Goal: Feedback & Contribution: Leave review/rating

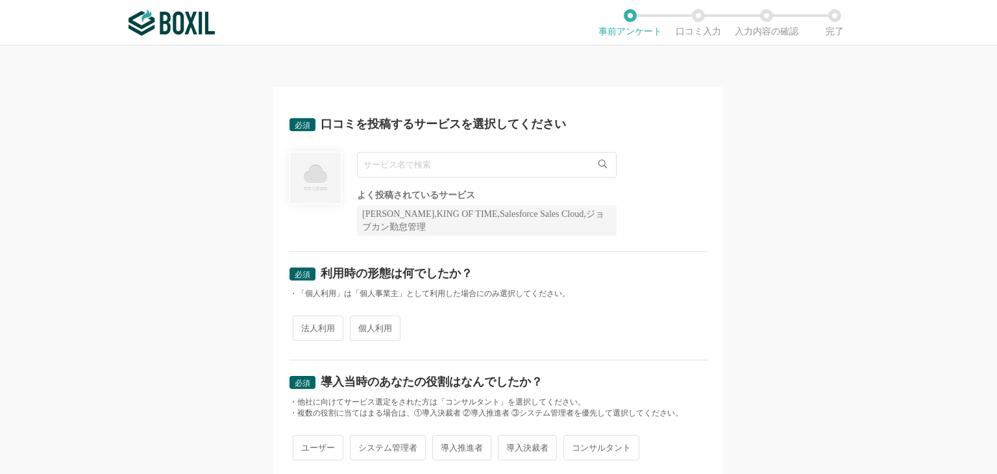
click at [458, 158] on input "text" at bounding box center [487, 165] width 260 height 26
type input "kpiee"
click at [470, 190] on li "kpiee" at bounding box center [487, 191] width 258 height 26
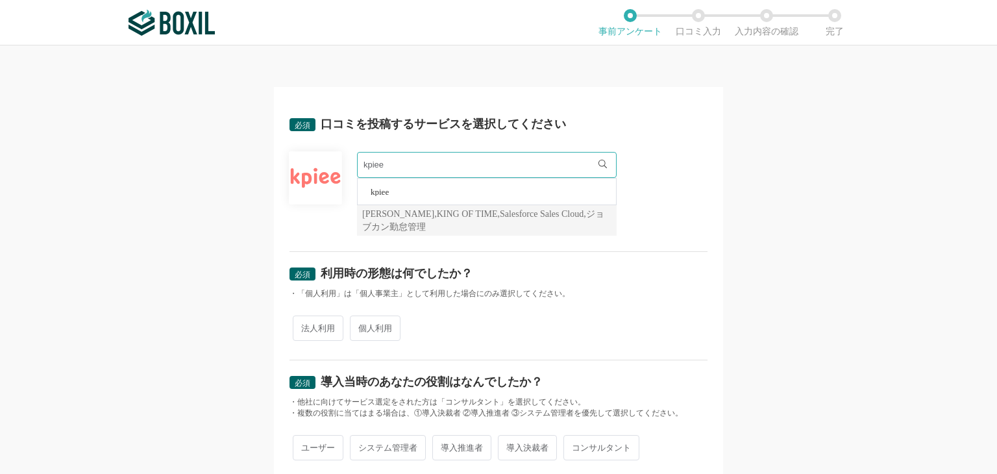
click at [323, 323] on span "法人利用" at bounding box center [318, 327] width 51 height 25
click at [304, 323] on input "法人利用" at bounding box center [300, 321] width 8 height 8
radio input "true"
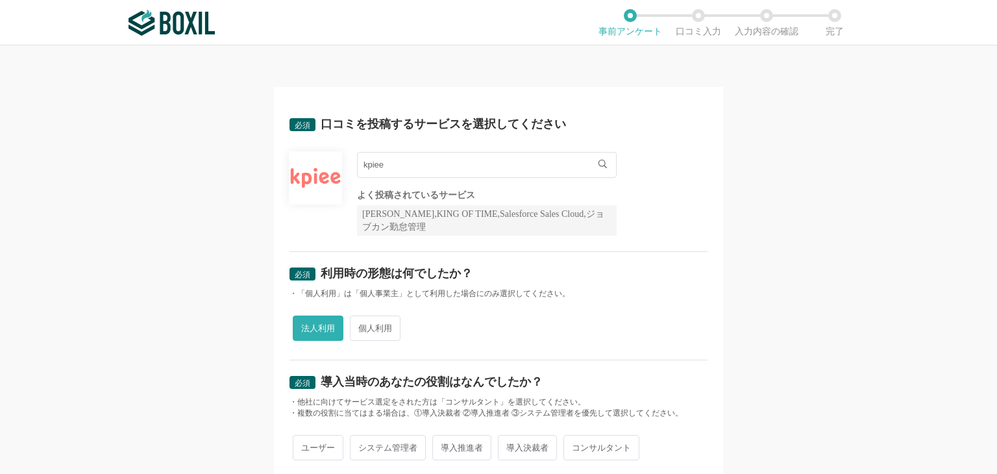
scroll to position [108, 0]
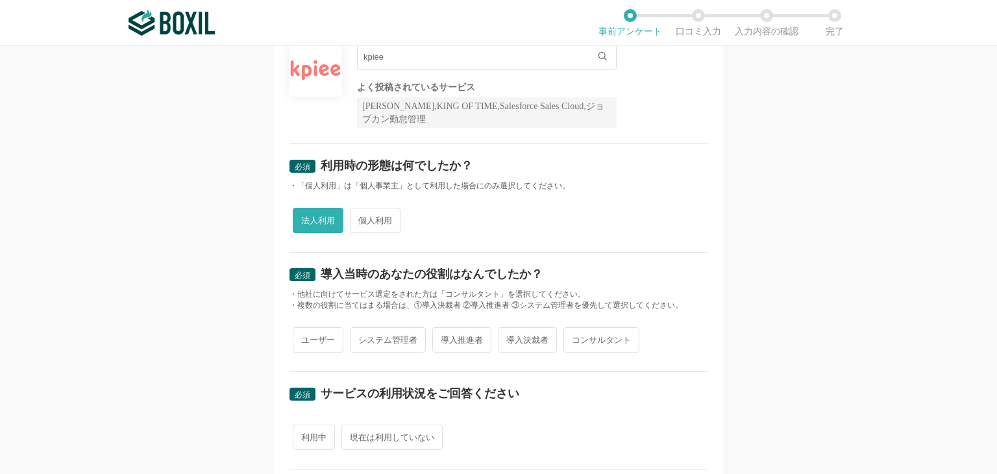
click at [449, 336] on span "導入推進者" at bounding box center [461, 339] width 59 height 25
click at [444, 336] on input "導入推進者" at bounding box center [440, 333] width 8 height 8
radio input "true"
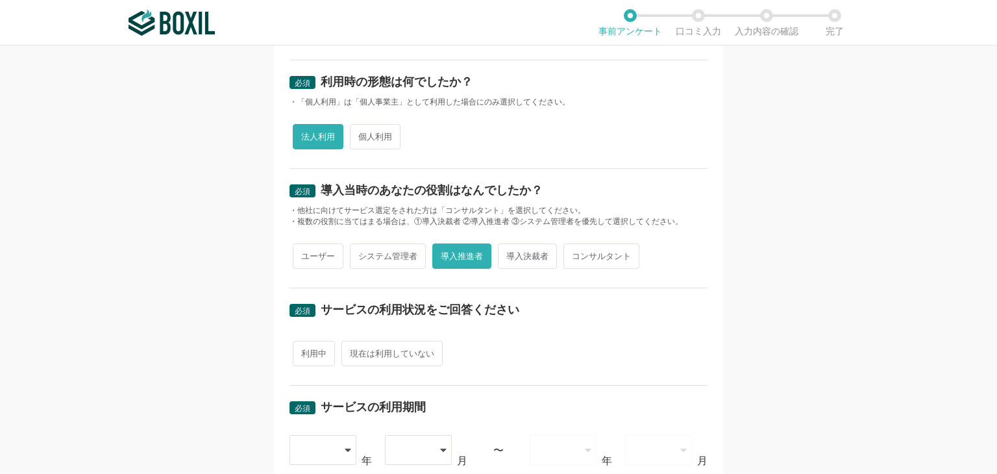
scroll to position [216, 0]
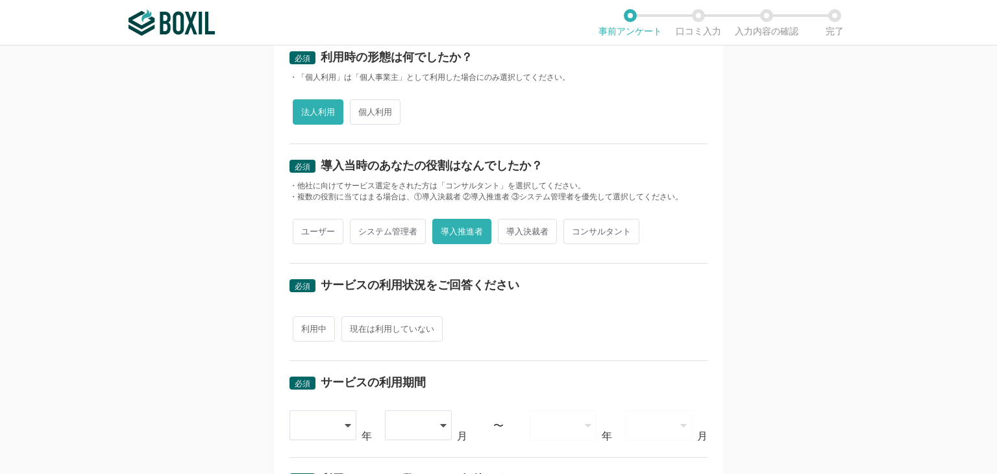
click at [304, 338] on span "利用中" at bounding box center [314, 328] width 42 height 25
click at [304, 326] on input "利用中" at bounding box center [300, 322] width 8 height 8
radio input "true"
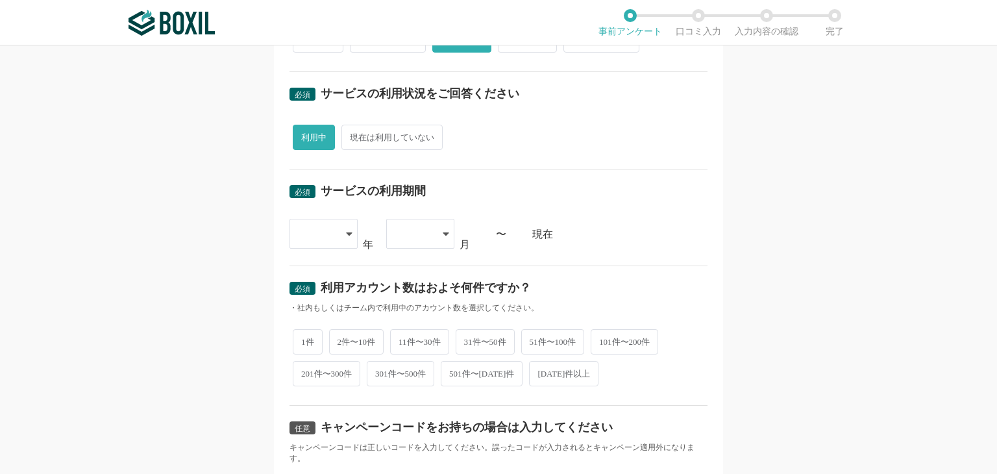
scroll to position [432, 0]
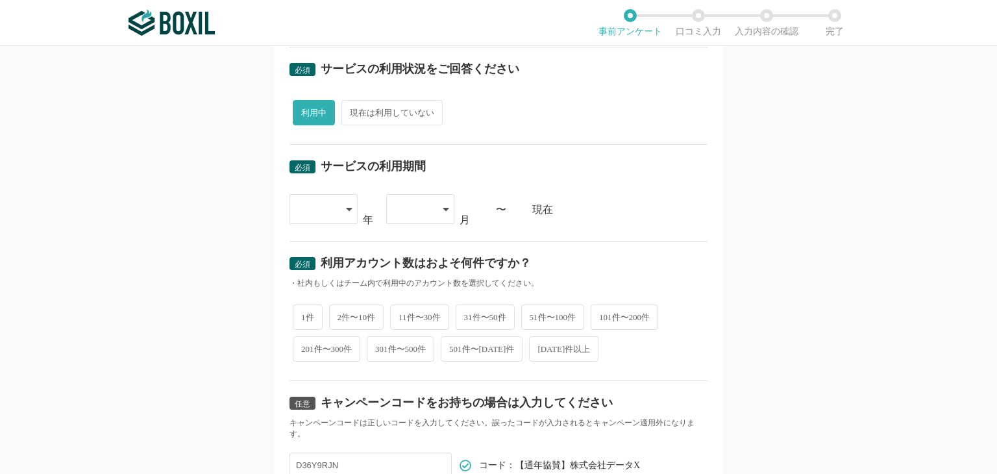
click at [346, 204] on icon at bounding box center [349, 209] width 6 height 10
click at [420, 241] on div "必須 利用アカウント数はおよそ何件ですか？ ・社内もしくはチーム内で利用中のアカウント数を選択してください。 1件 2件〜10件 11件〜30件 31件〜50…" at bounding box center [498, 311] width 418 height 140
click at [340, 204] on div at bounding box center [323, 209] width 68 height 30
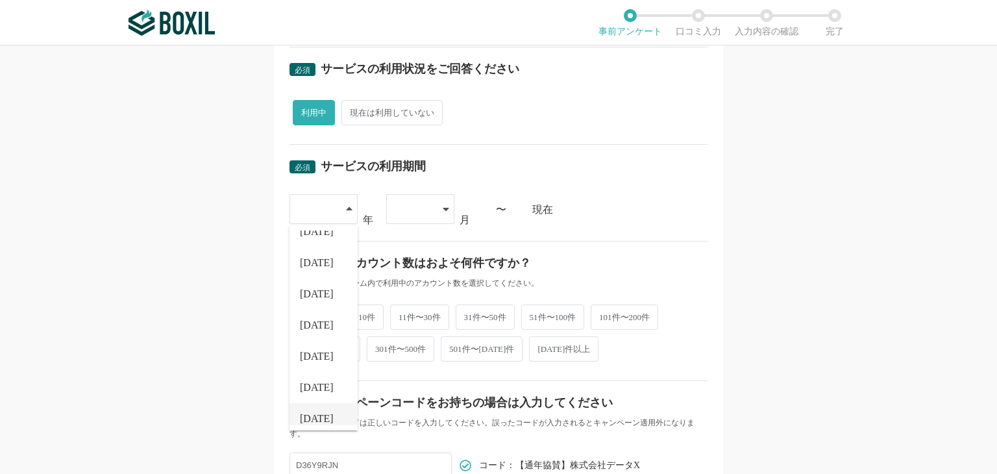
click at [309, 414] on span "[DATE]" at bounding box center [317, 418] width 34 height 10
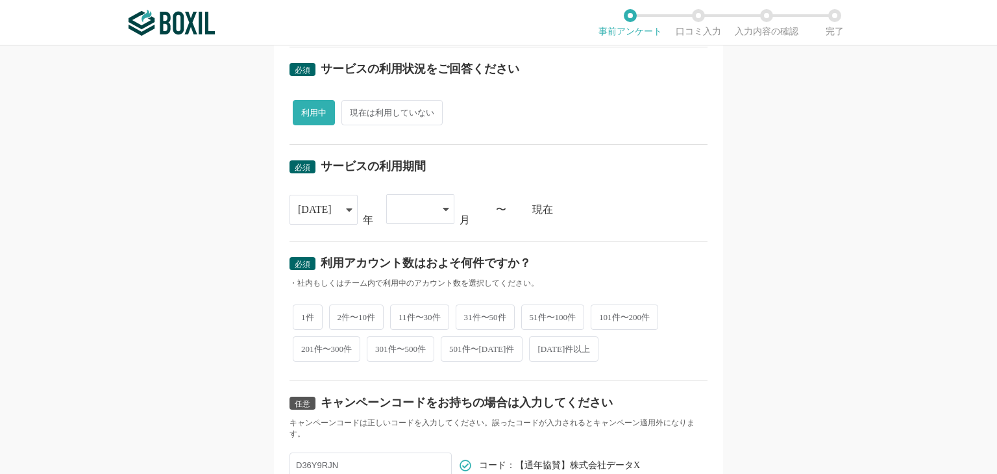
click at [434, 205] on div at bounding box center [420, 209] width 68 height 30
click at [400, 334] on span "04" at bounding box center [402, 339] width 10 height 10
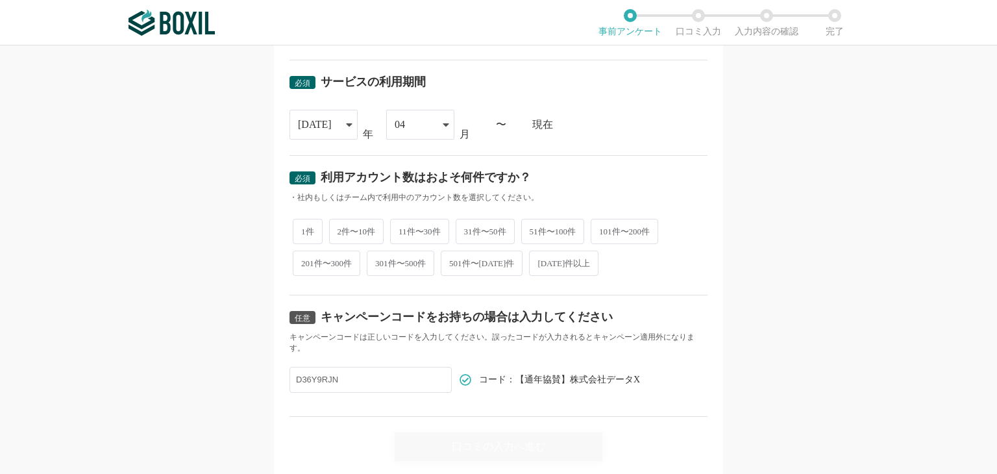
scroll to position [541, 0]
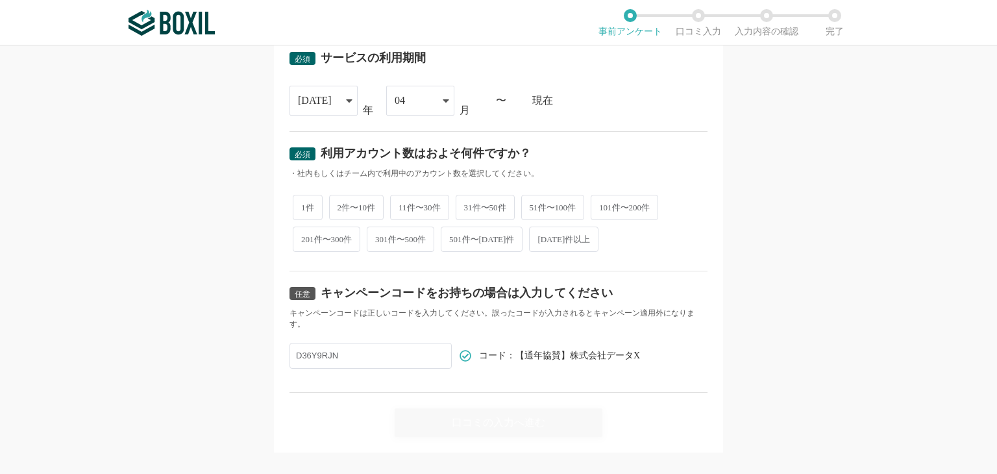
click at [301, 203] on span "1件" at bounding box center [308, 207] width 30 height 25
click at [301, 203] on input "1件" at bounding box center [300, 201] width 8 height 8
radio input "true"
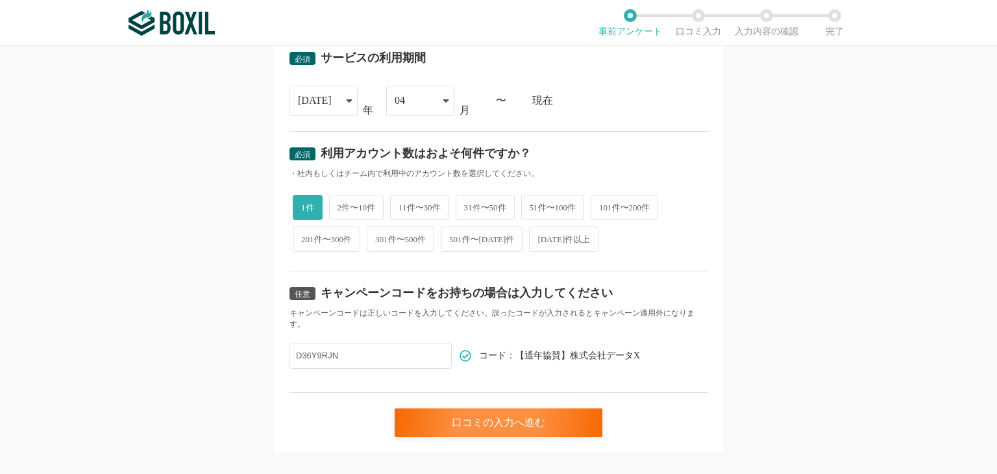
scroll to position [558, 0]
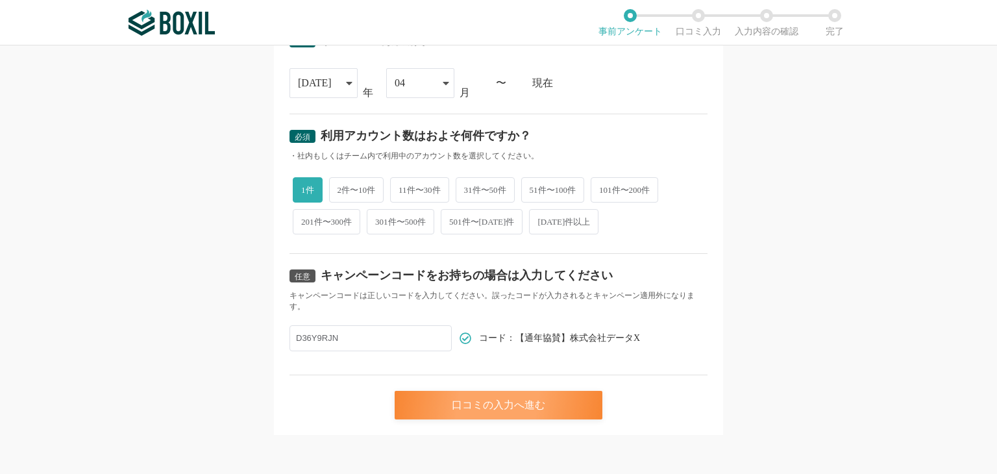
click at [503, 399] on div "口コミの入力へ進む" at bounding box center [499, 405] width 208 height 29
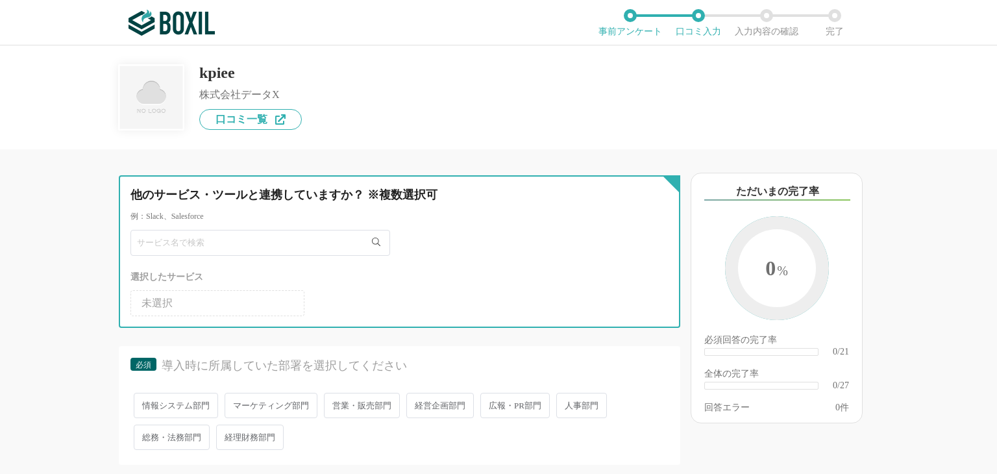
click at [309, 245] on input "text" at bounding box center [260, 243] width 260 height 26
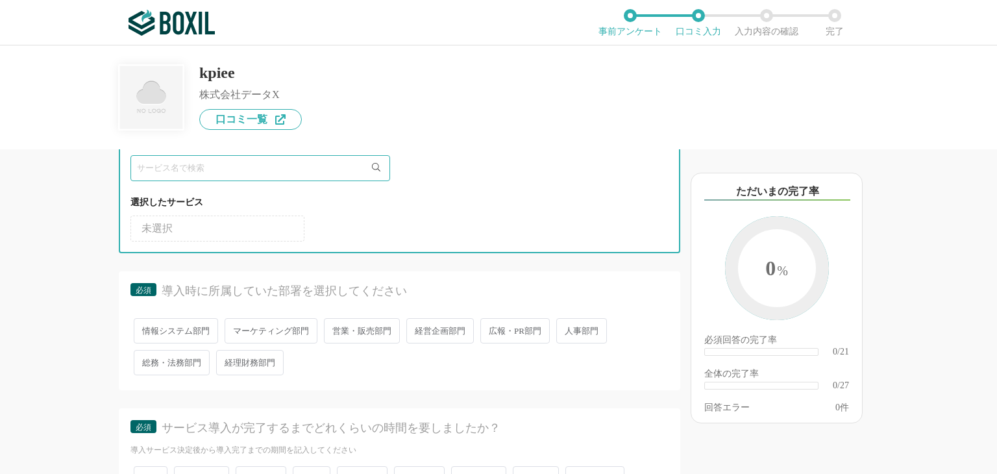
scroll to position [108, 0]
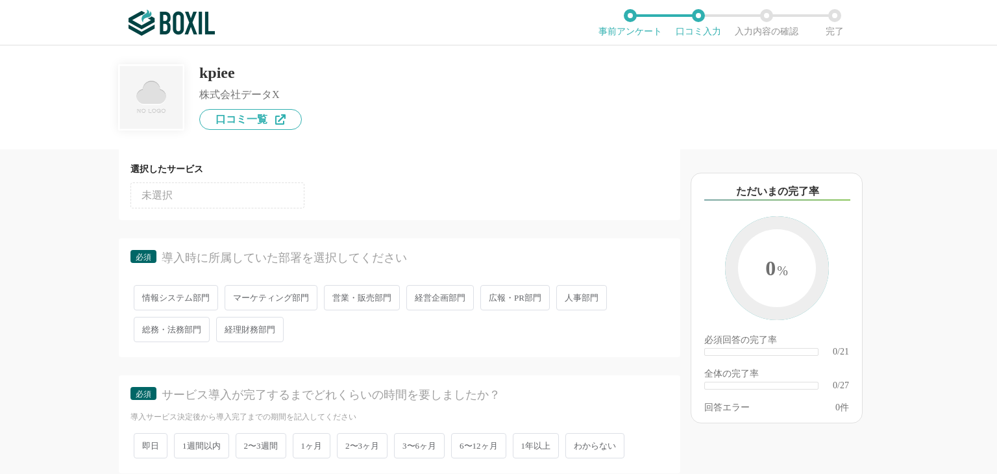
click at [265, 299] on span "マーケティング部門" at bounding box center [271, 297] width 93 height 25
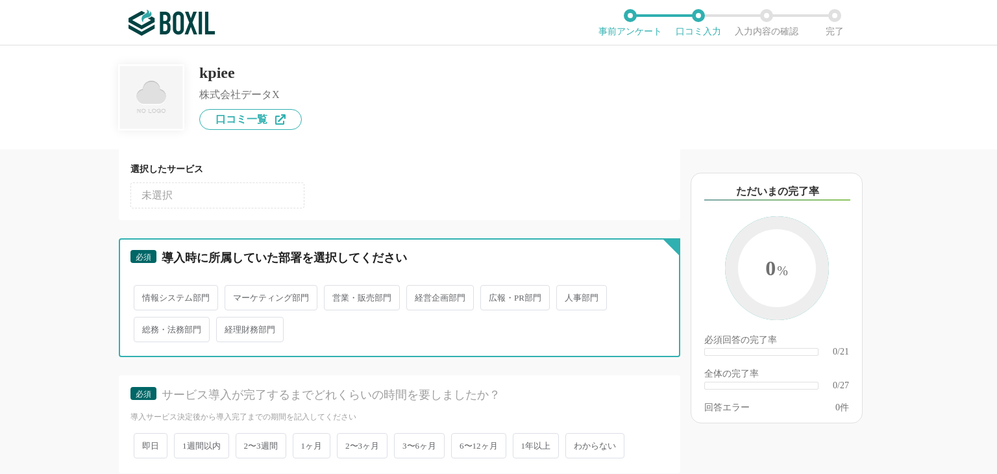
click at [236, 295] on input "マーケティング部門" at bounding box center [232, 291] width 8 height 8
radio input "true"
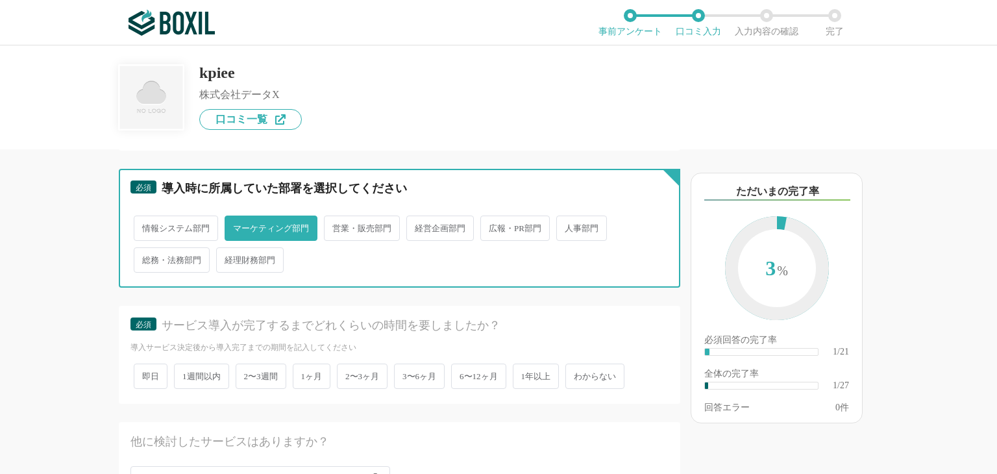
scroll to position [216, 0]
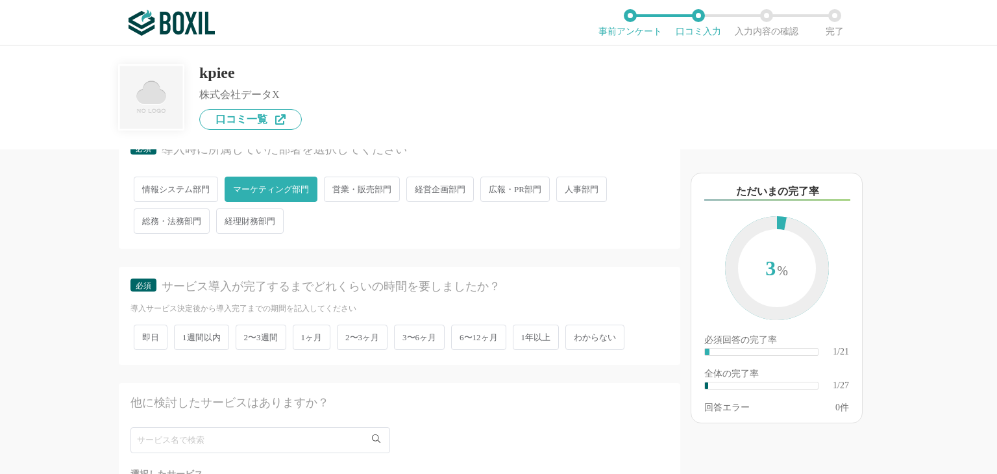
click at [350, 336] on span "2〜3ヶ月" at bounding box center [362, 337] width 51 height 25
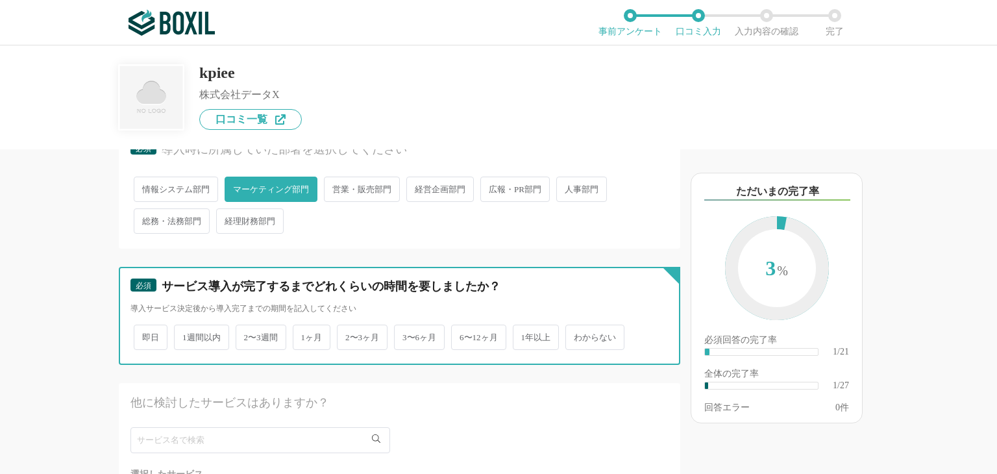
click at [349, 335] on input "2〜3ヶ月" at bounding box center [344, 330] width 8 height 8
radio input "true"
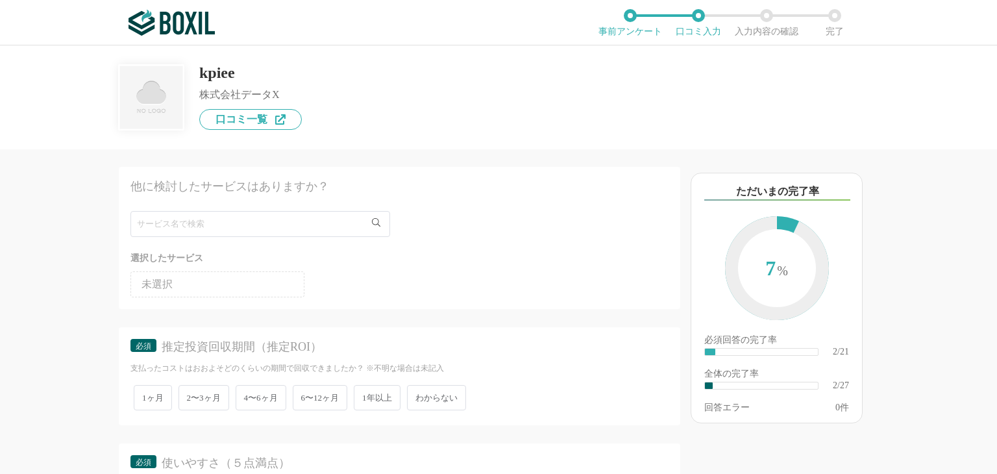
scroll to position [541, 0]
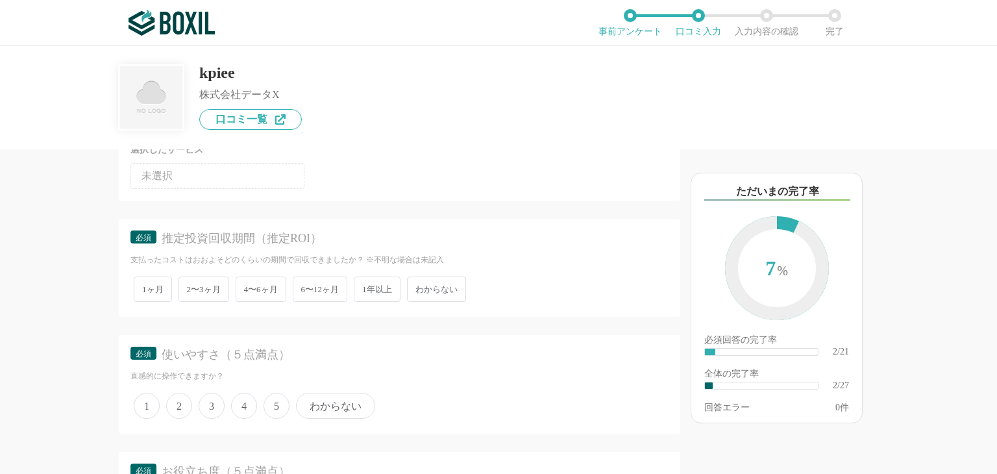
click at [423, 288] on span "わからない" at bounding box center [436, 289] width 59 height 25
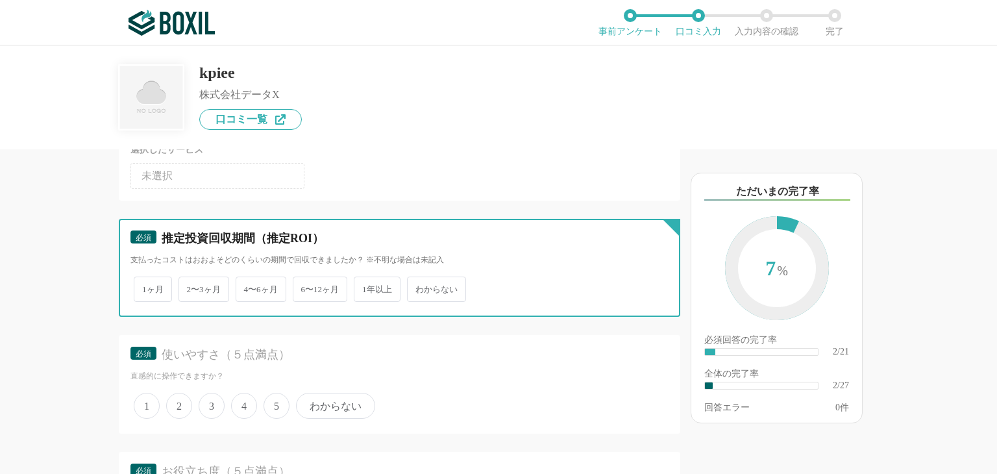
click at [419, 287] on input "わからない" at bounding box center [414, 282] width 8 height 8
radio input "true"
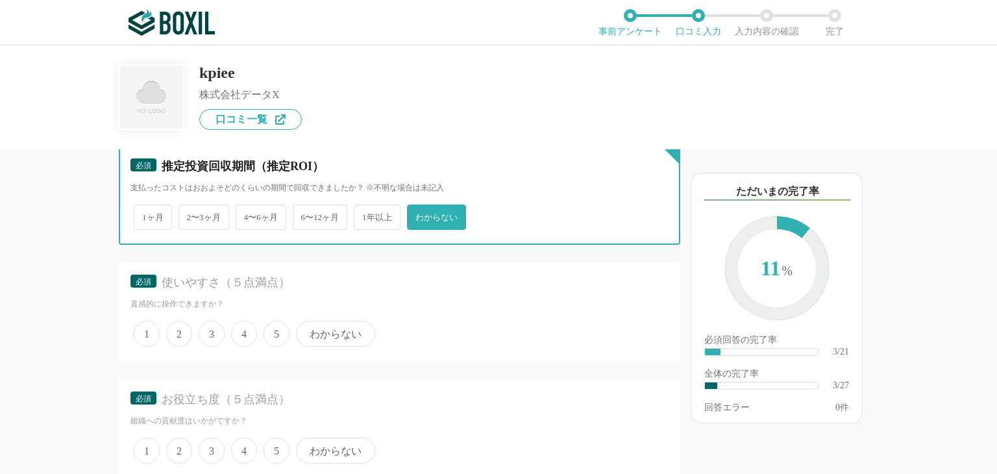
scroll to position [649, 0]
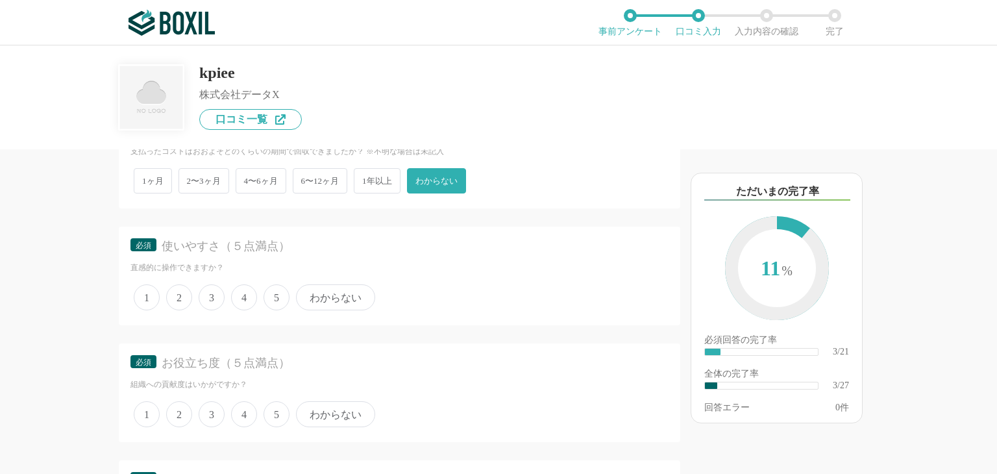
click at [249, 305] on label "4" at bounding box center [244, 297] width 26 height 26
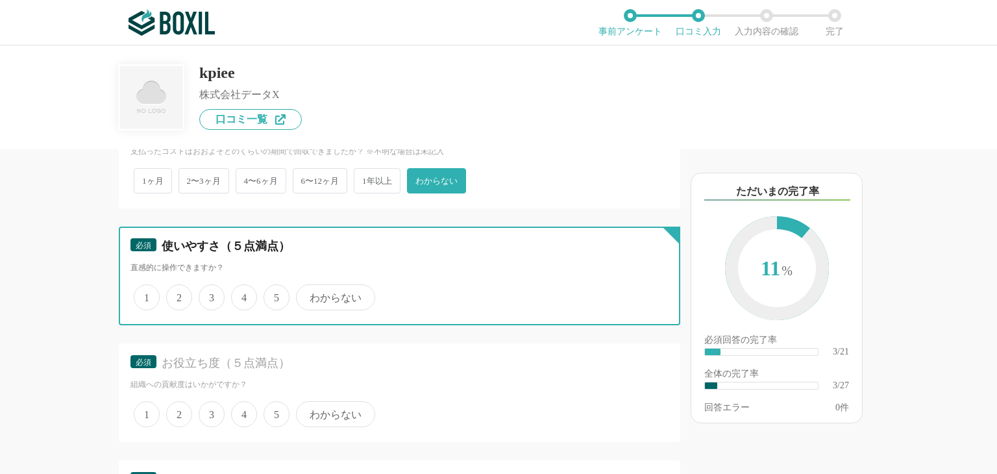
click at [243, 295] on input "4" at bounding box center [238, 290] width 8 height 8
radio input "true"
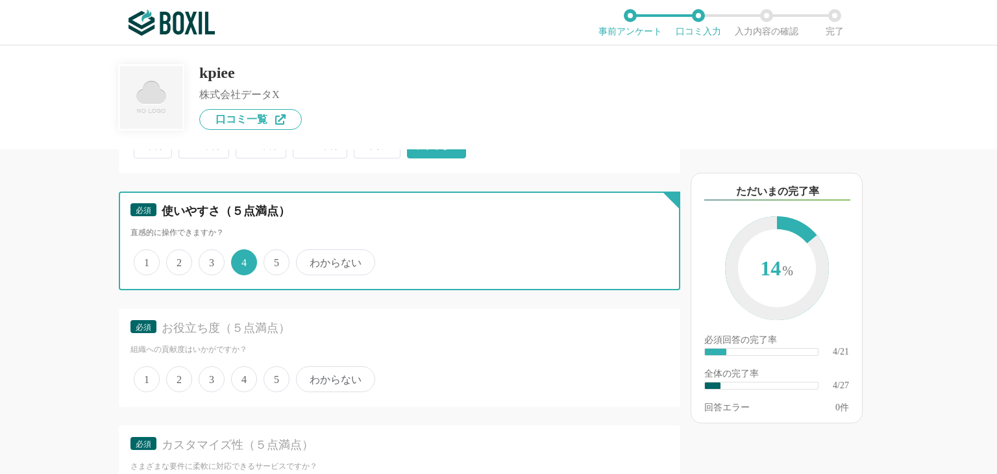
scroll to position [757, 0]
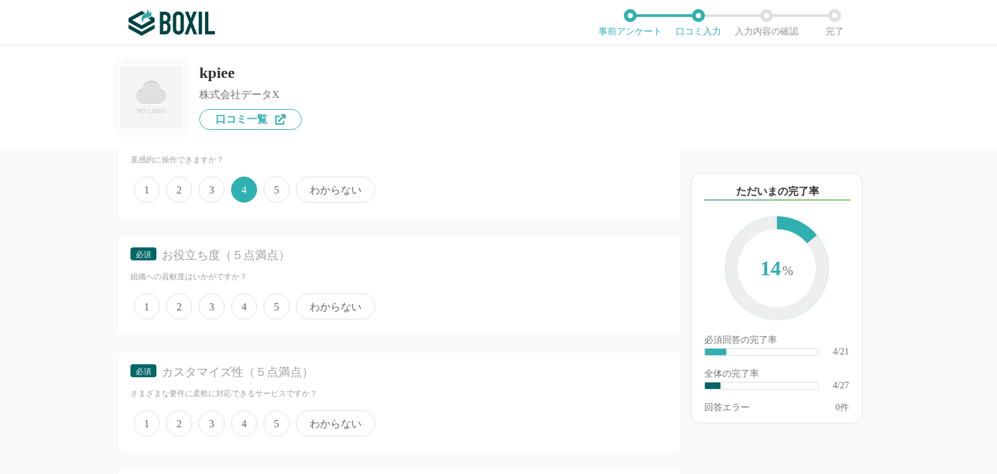
click at [252, 302] on span "4" at bounding box center [244, 306] width 26 height 26
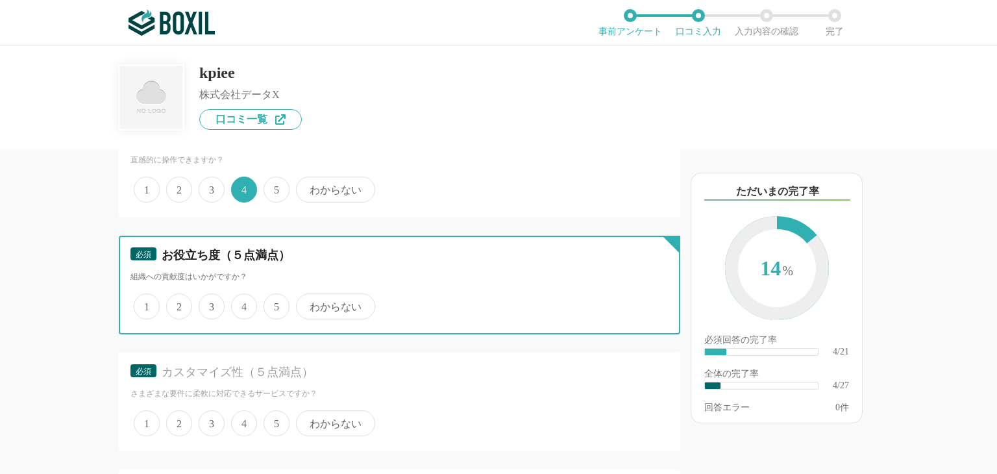
click at [243, 302] on input "4" at bounding box center [238, 299] width 8 height 8
radio input "true"
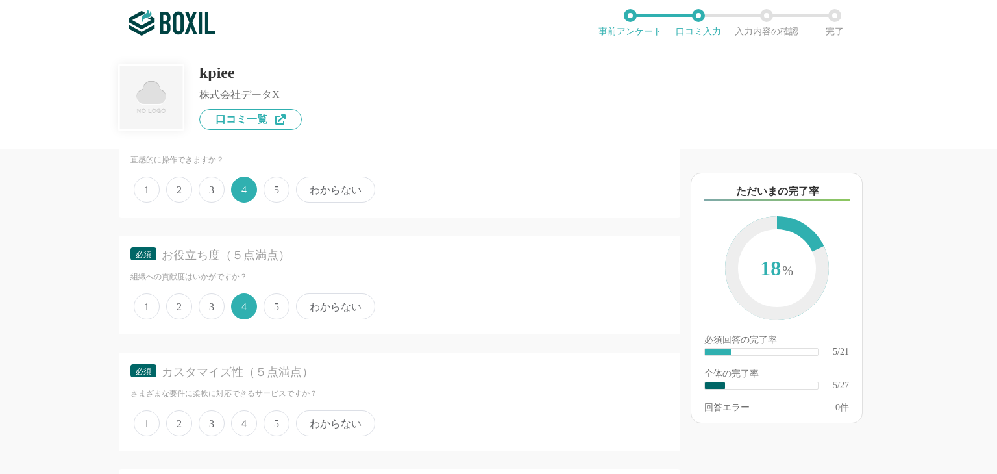
click at [252, 415] on span "4" at bounding box center [244, 423] width 26 height 26
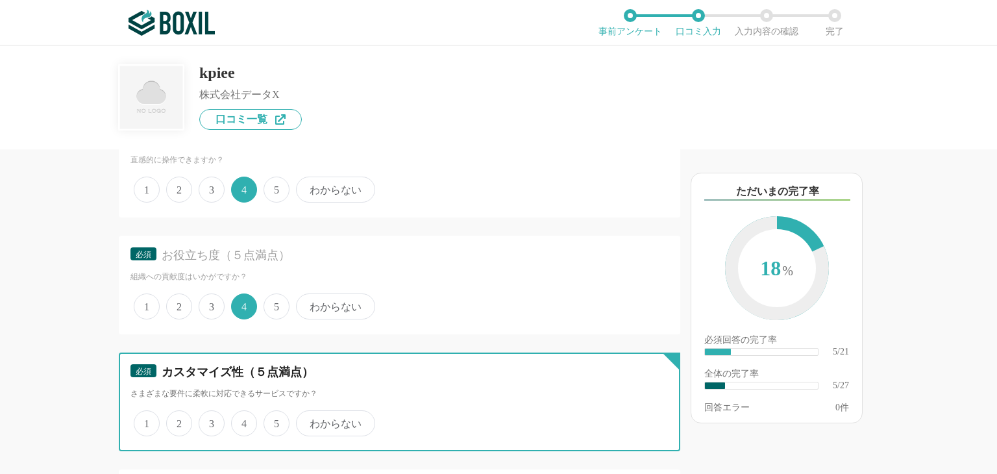
click at [243, 415] on input "4" at bounding box center [238, 416] width 8 height 8
radio input "true"
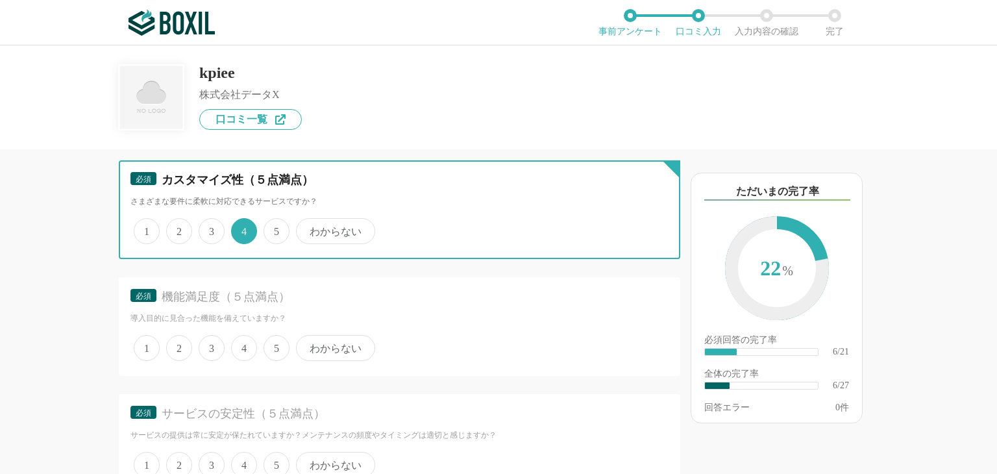
scroll to position [974, 0]
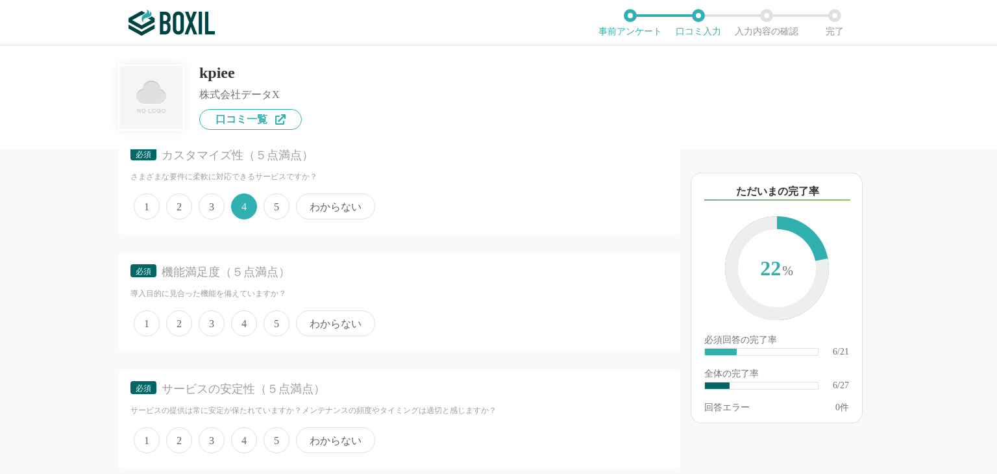
click at [241, 321] on span "4" at bounding box center [244, 323] width 26 height 26
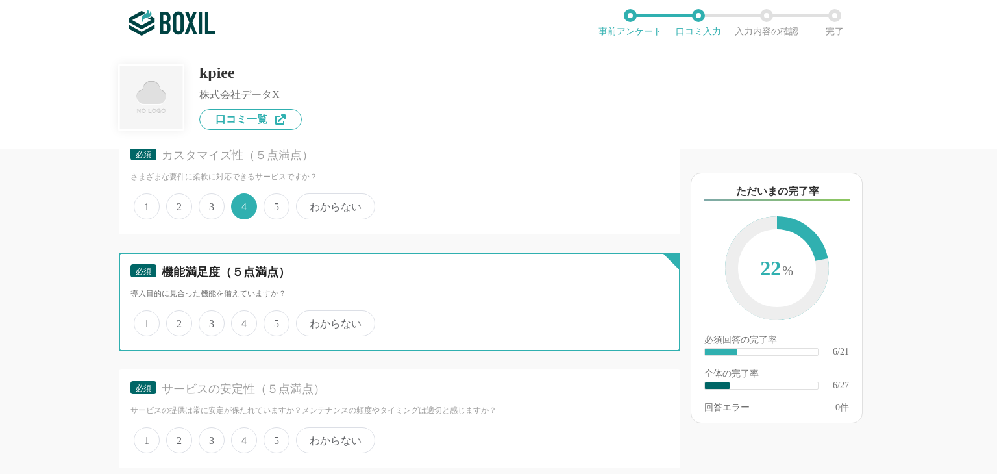
click at [241, 321] on input "4" at bounding box center [238, 316] width 8 height 8
radio input "true"
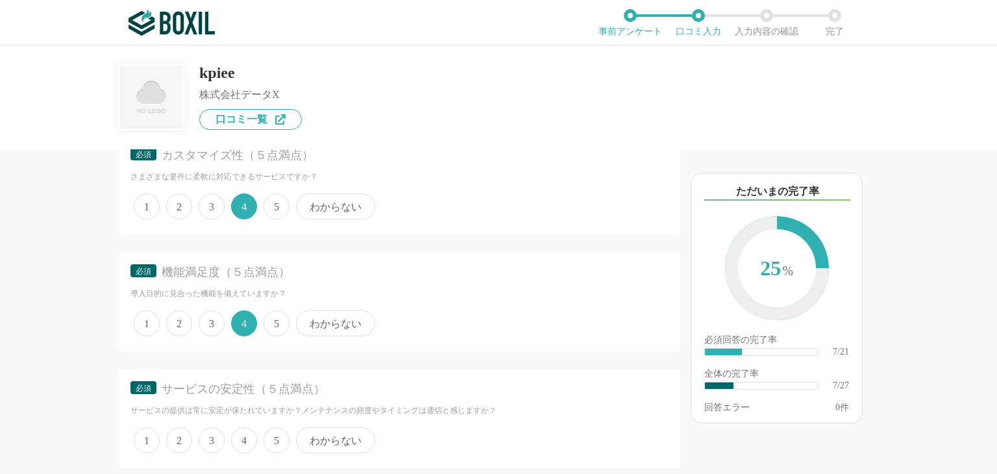
click at [256, 435] on span "4" at bounding box center [244, 440] width 26 height 26
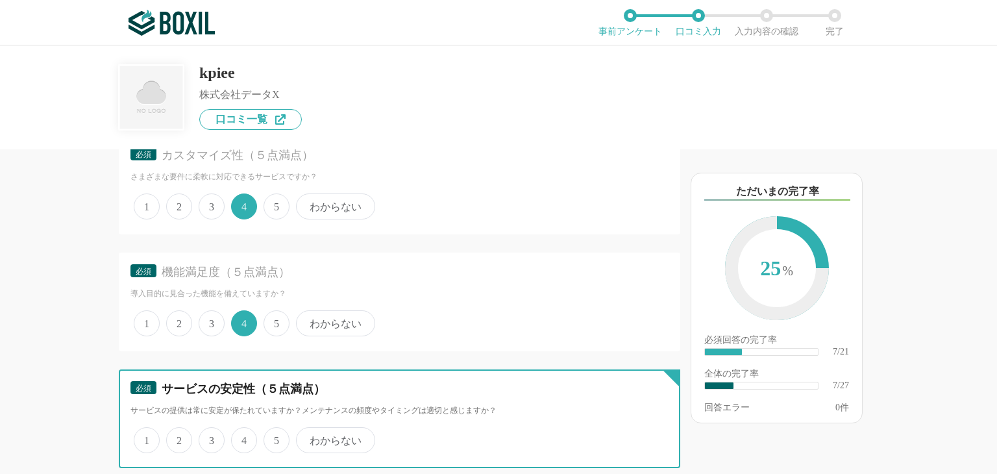
click at [243, 435] on input "4" at bounding box center [238, 433] width 8 height 8
radio input "true"
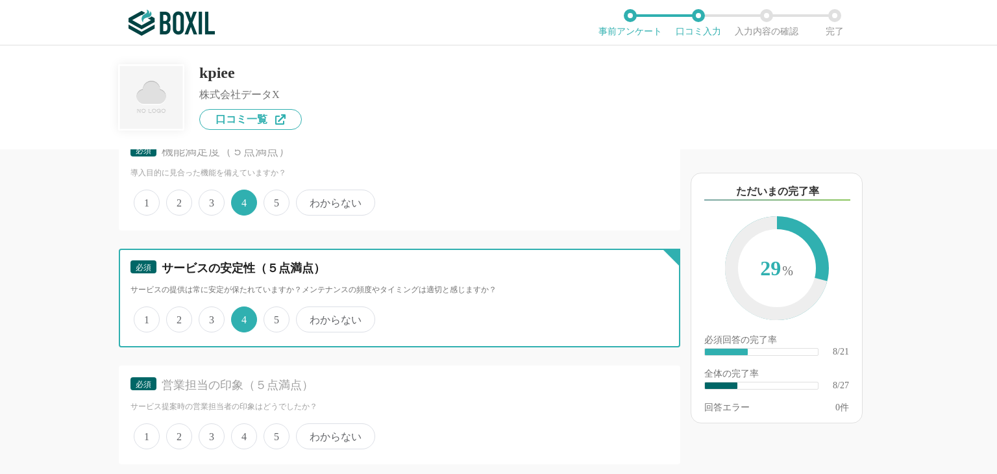
scroll to position [1190, 0]
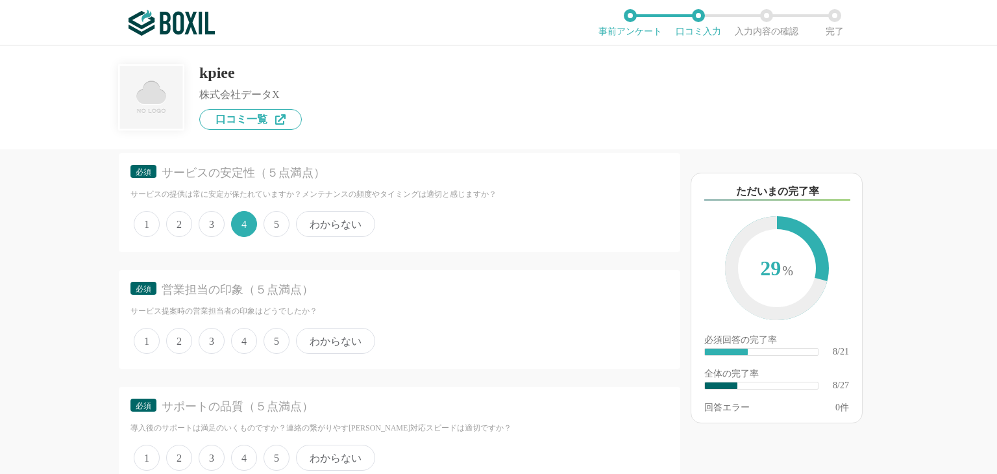
click at [272, 343] on span "5" at bounding box center [277, 341] width 26 height 26
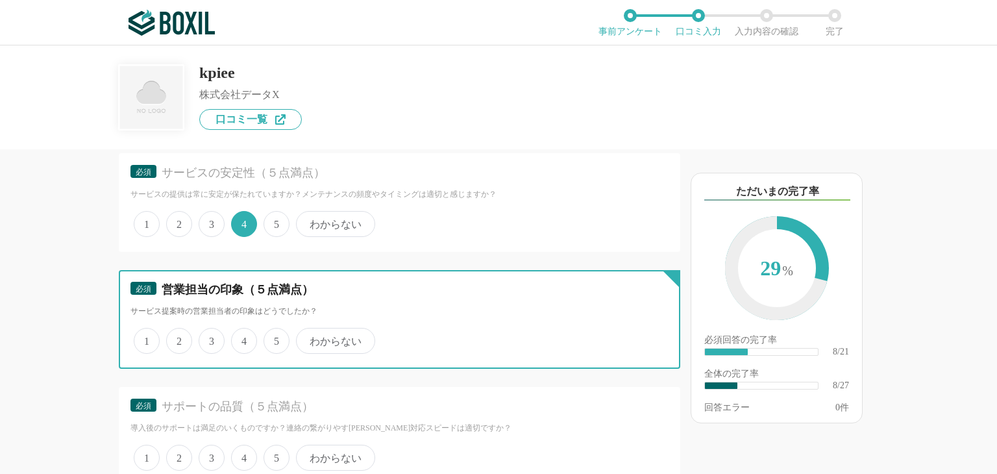
click at [272, 338] on input "5" at bounding box center [271, 334] width 8 height 8
radio input "true"
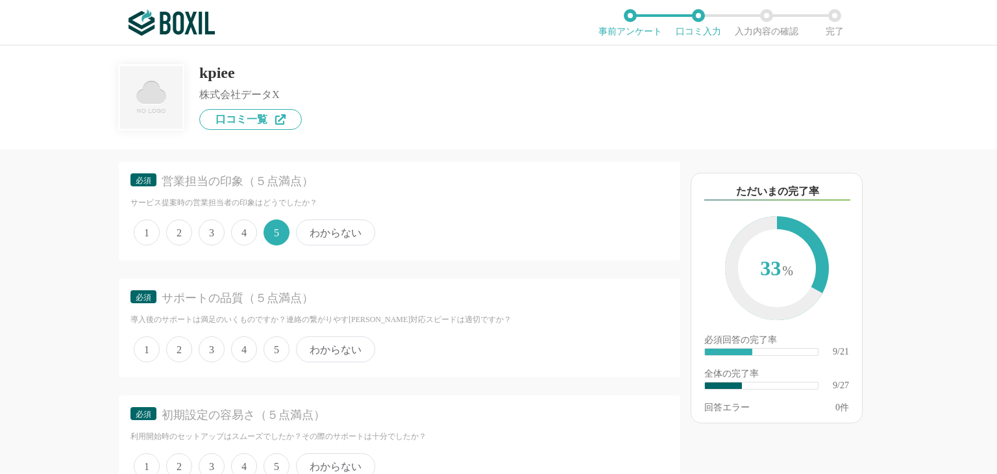
click at [271, 347] on span "5" at bounding box center [277, 349] width 26 height 26
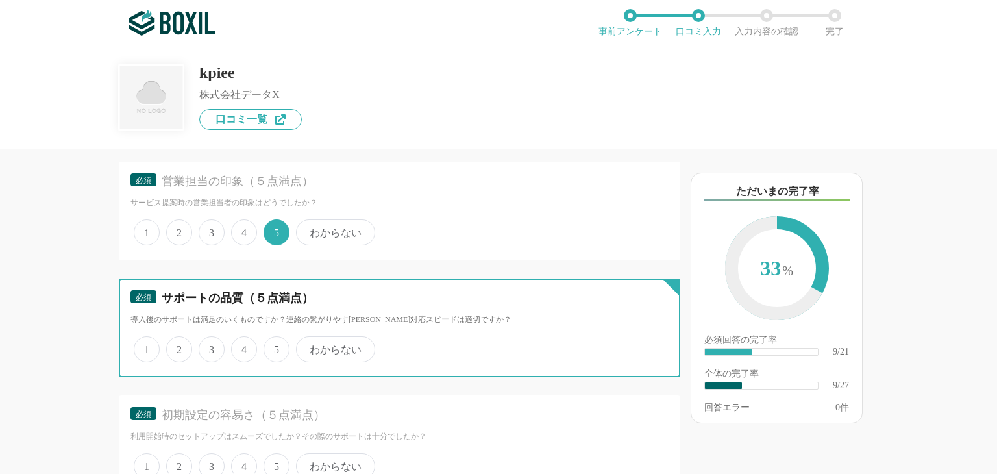
click at [271, 347] on input "5" at bounding box center [271, 342] width 8 height 8
radio input "true"
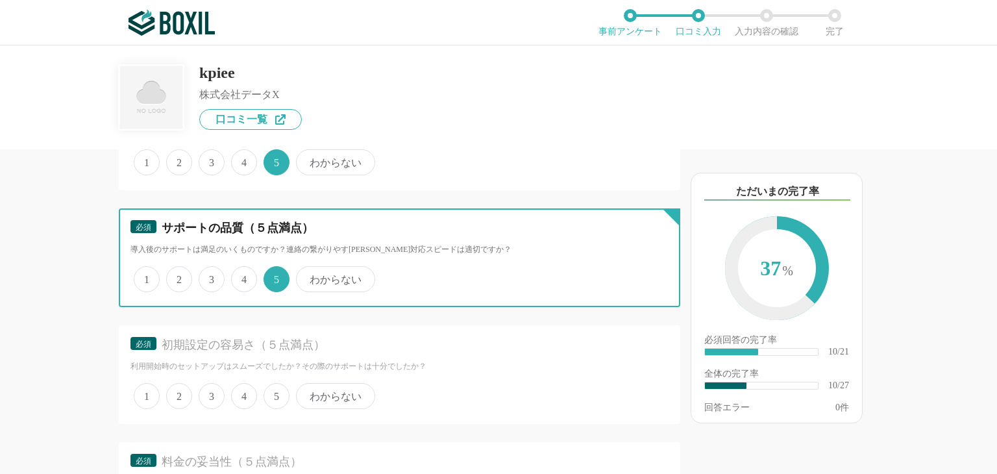
scroll to position [1406, 0]
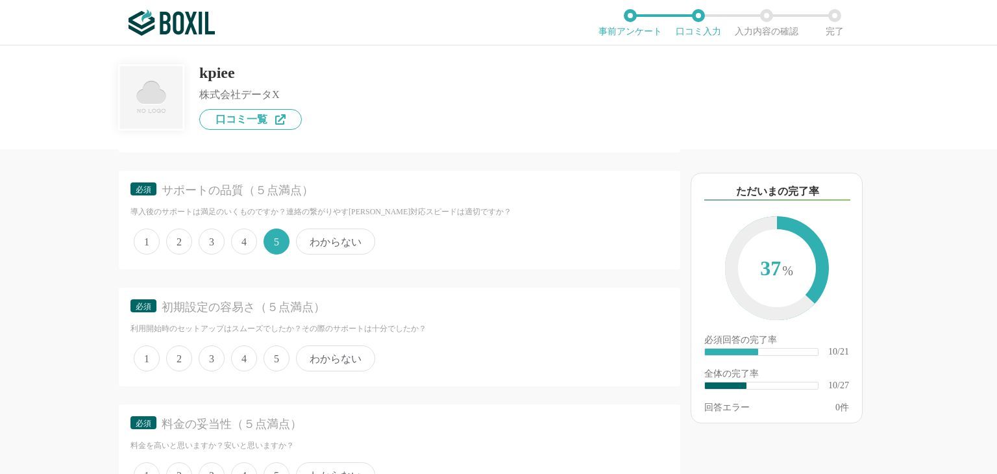
click at [246, 351] on span "4" at bounding box center [244, 358] width 26 height 26
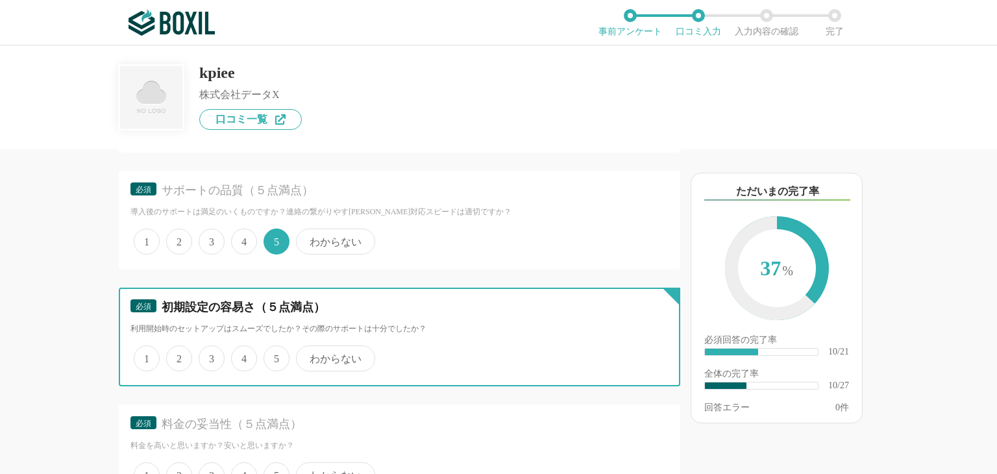
click at [243, 351] on input "4" at bounding box center [238, 351] width 8 height 8
radio input "true"
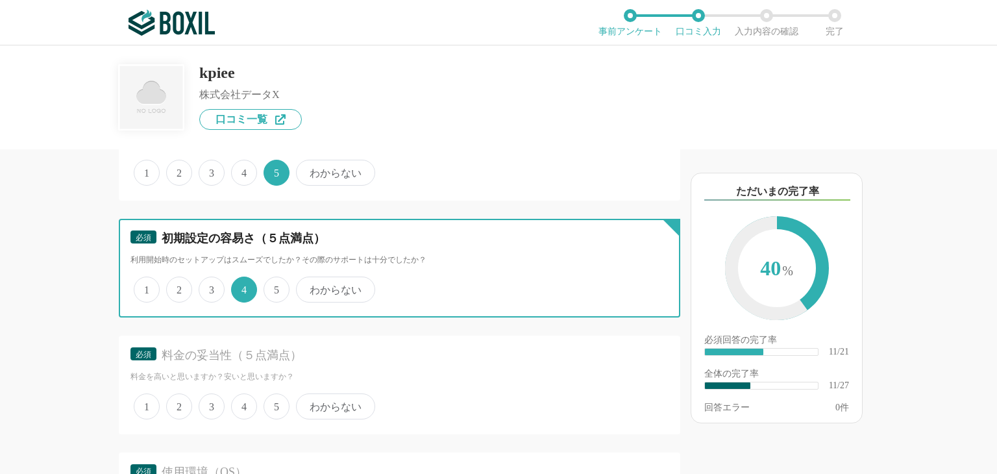
scroll to position [1514, 0]
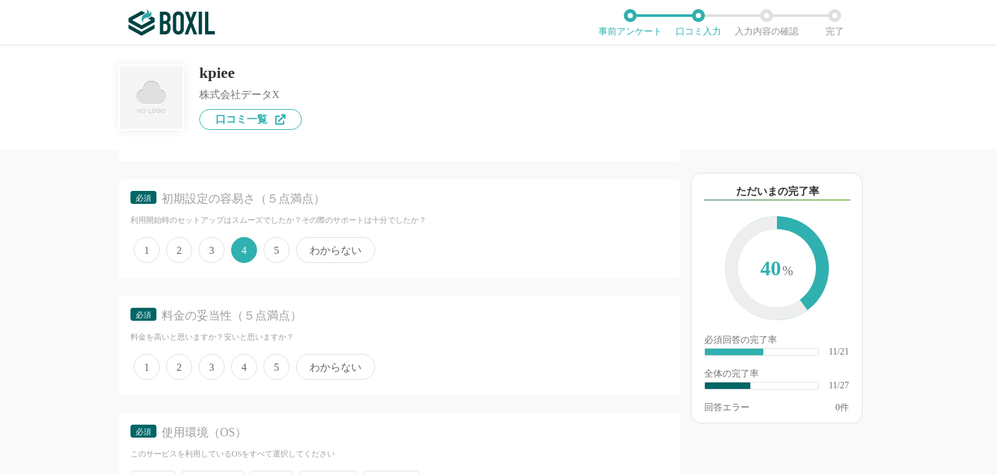
click at [247, 354] on span "4" at bounding box center [244, 367] width 26 height 26
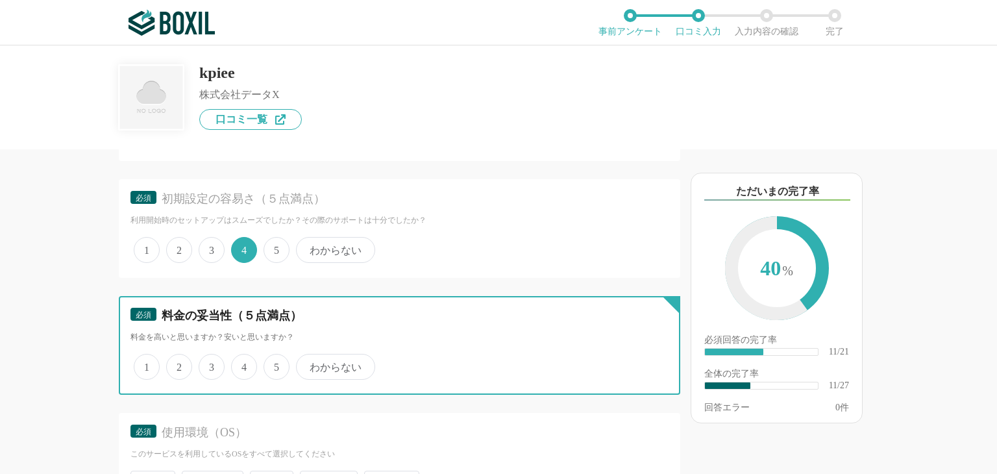
click at [243, 356] on input "4" at bounding box center [238, 360] width 8 height 8
radio input "true"
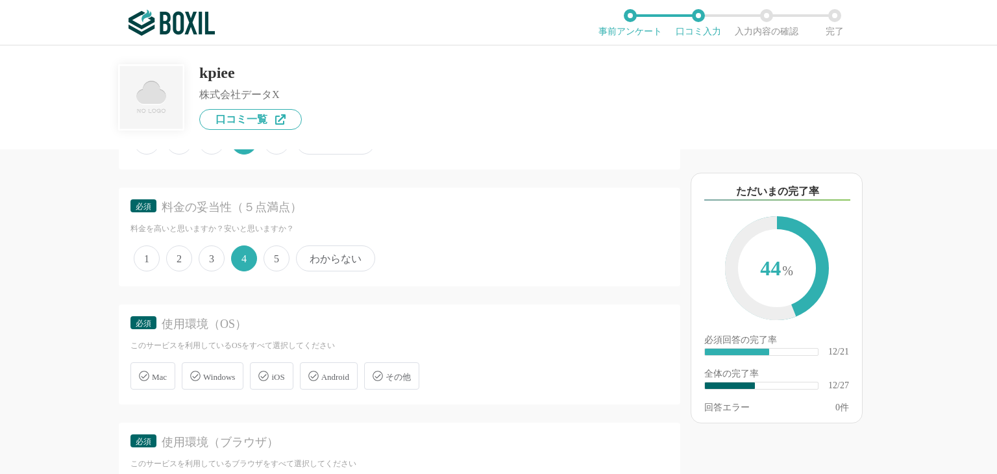
click at [217, 372] on span "Windows" at bounding box center [219, 377] width 32 height 10
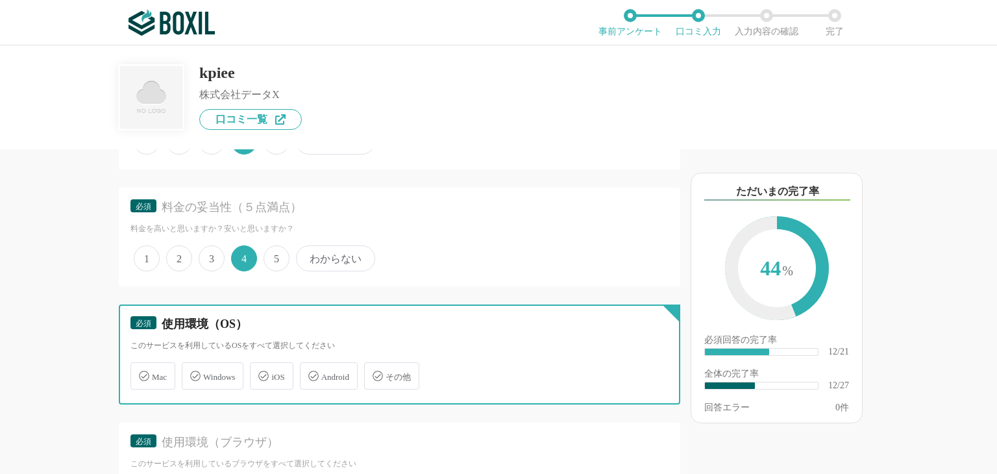
click at [193, 364] on input "Windows" at bounding box center [188, 368] width 8 height 8
checkbox input "true"
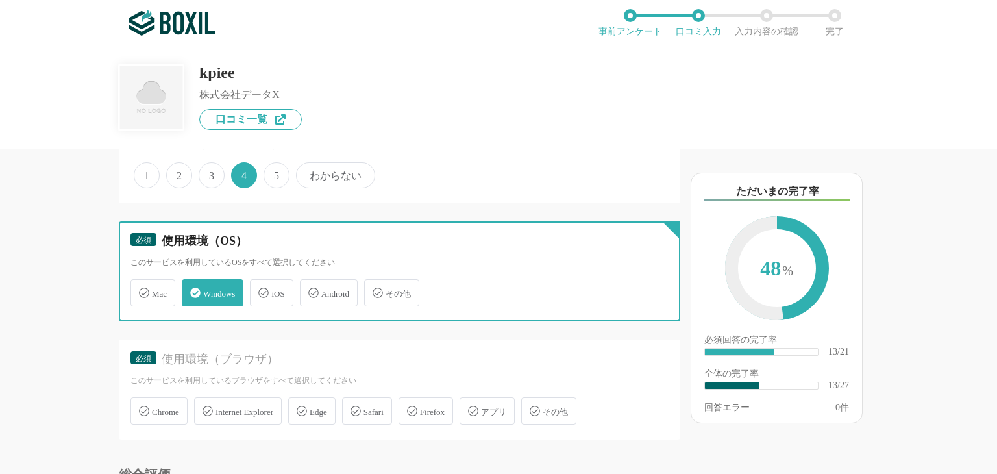
scroll to position [1730, 0]
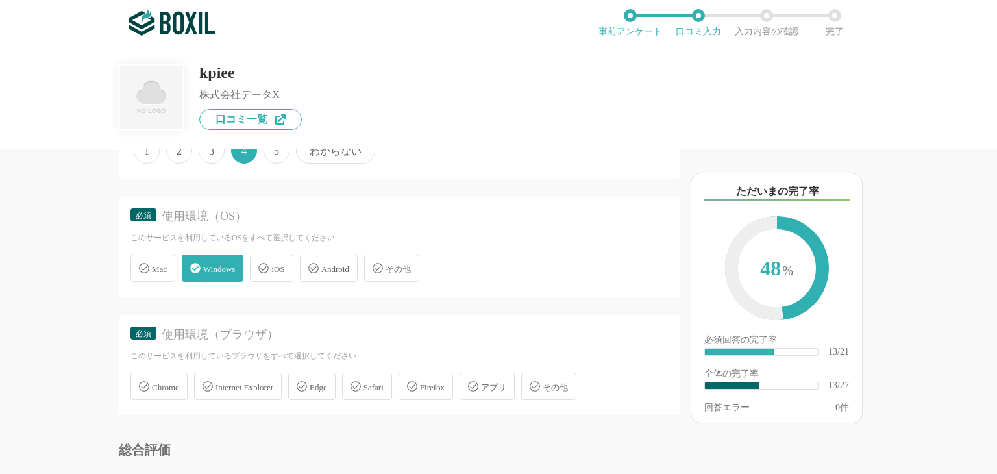
click at [191, 371] on div "Chrome Internet Explorer Edge Safari Firefox アプリ その他" at bounding box center [399, 386] width 538 height 34
click at [174, 382] on span "Chrome" at bounding box center [165, 387] width 27 height 10
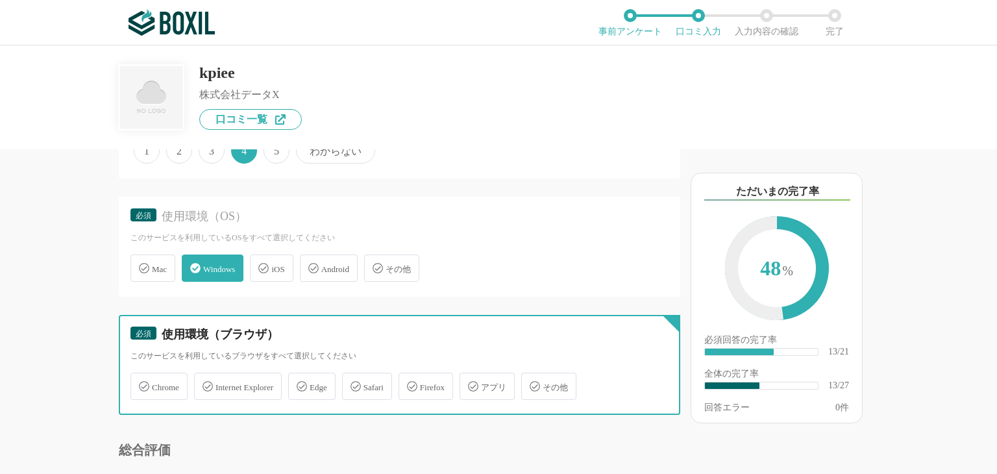
click at [141, 375] on input "Chrome" at bounding box center [137, 379] width 8 height 8
checkbox input "true"
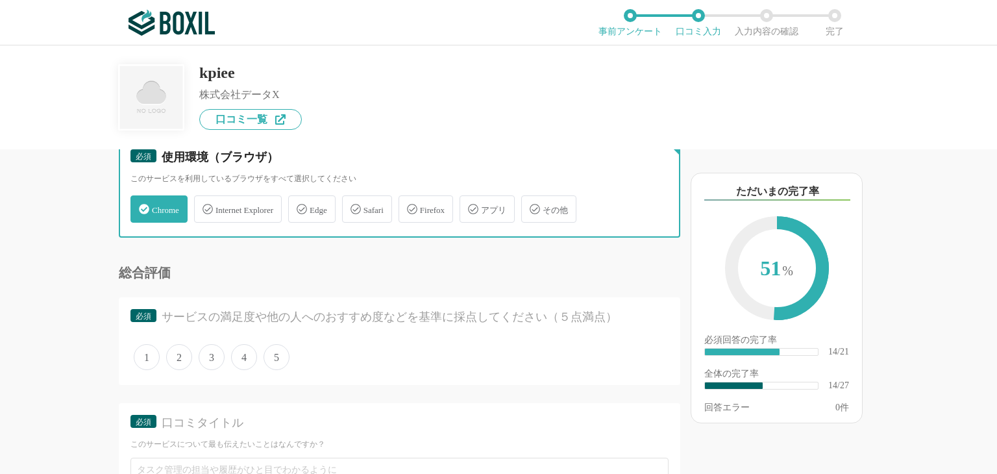
scroll to position [1947, 0]
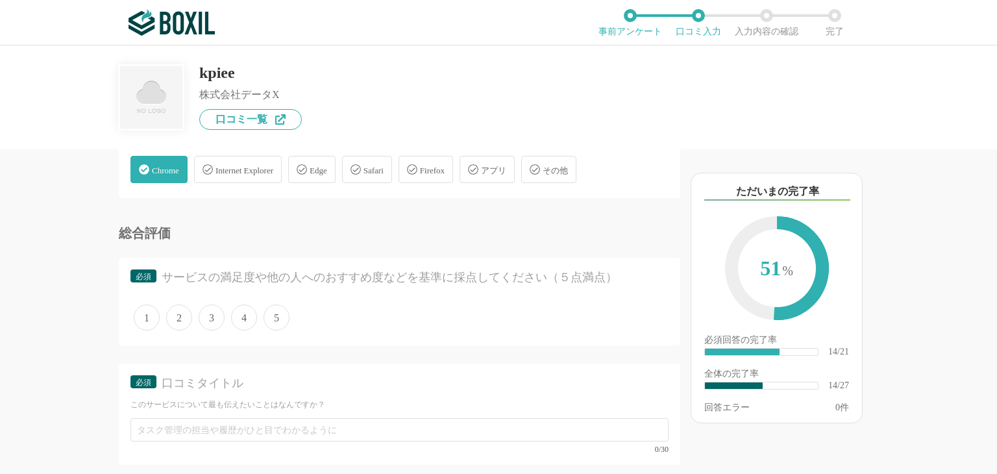
click at [249, 312] on span "4" at bounding box center [244, 317] width 26 height 26
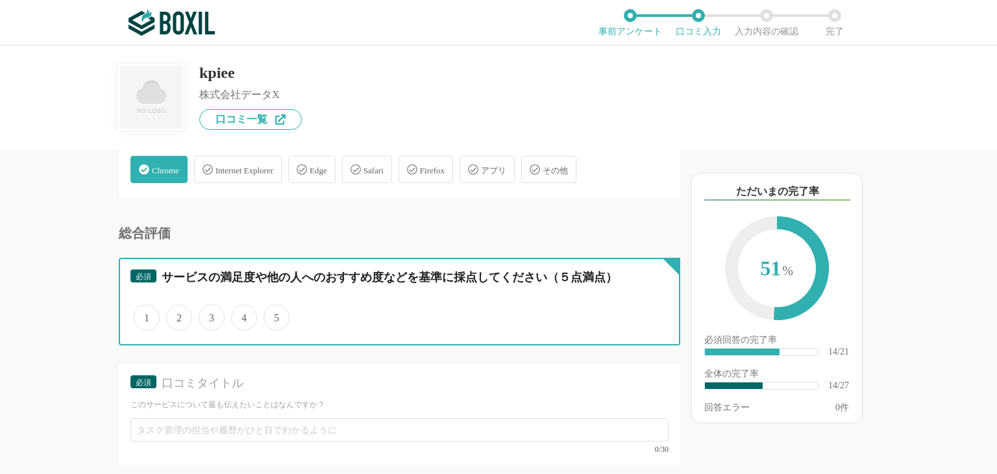
click at [243, 312] on input "4" at bounding box center [238, 310] width 8 height 8
radio input "true"
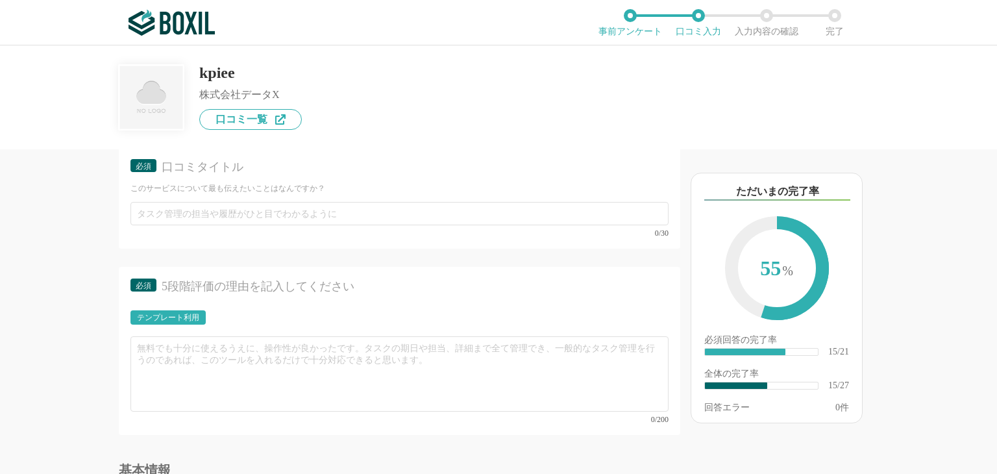
scroll to position [2055, 0]
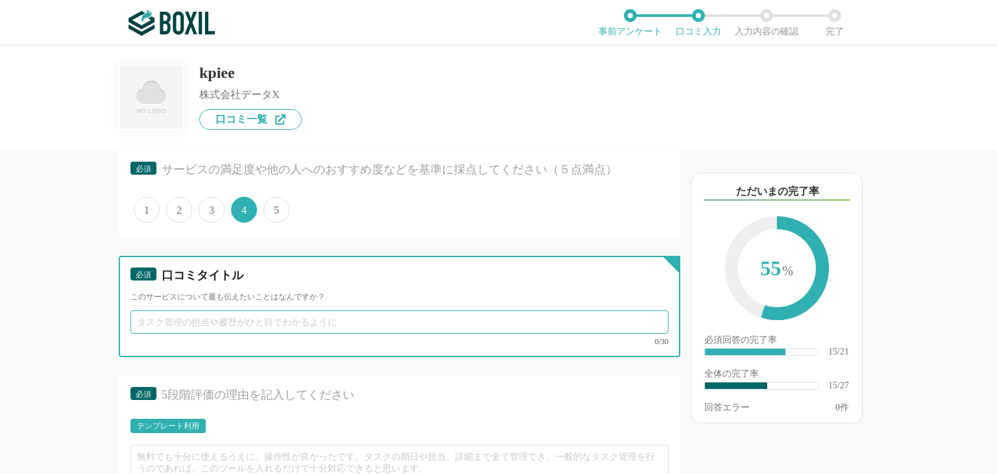
click at [283, 318] on input "text" at bounding box center [399, 321] width 538 height 23
paste input "データの集計と可視化が自動"
click at [332, 310] on input "データの集計と可視化が自動化し、" at bounding box center [399, 321] width 538 height 23
paste input "レポート作成の工数がゼロに"
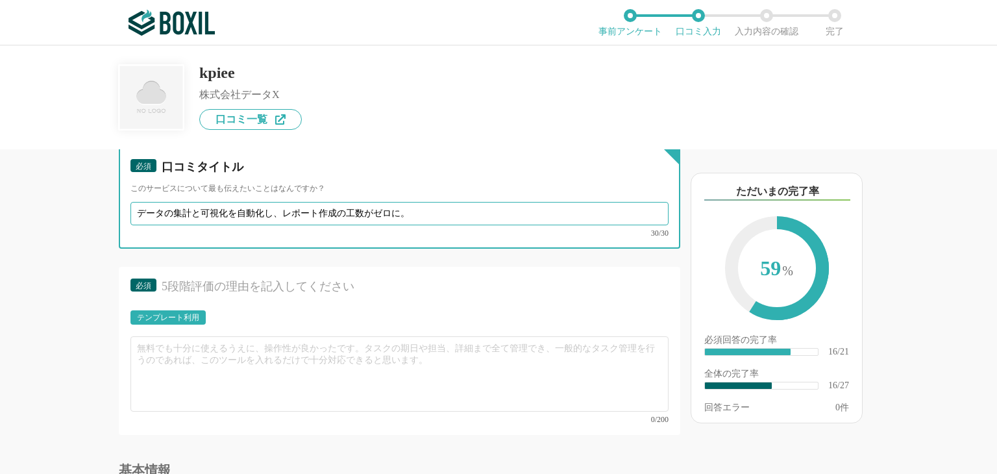
scroll to position [2272, 0]
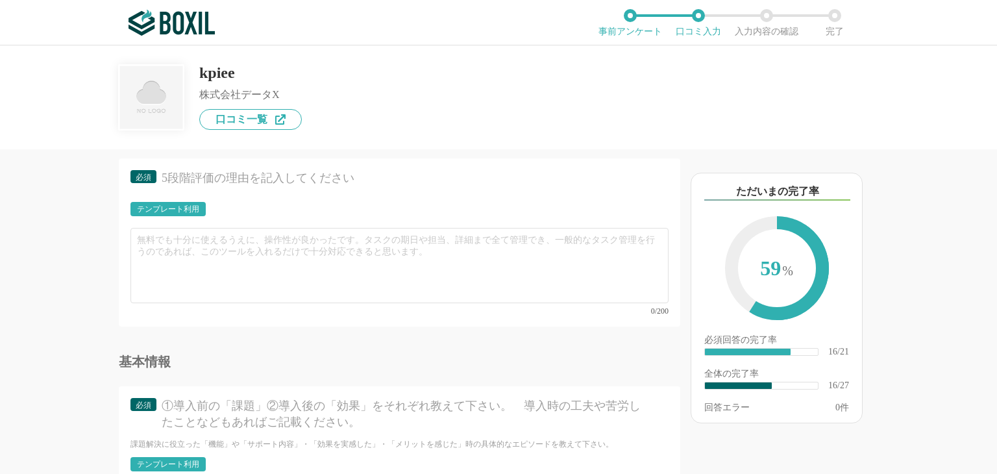
type input "データの集計と可視化を自動化し、レポート作成の工数がゼロに。"
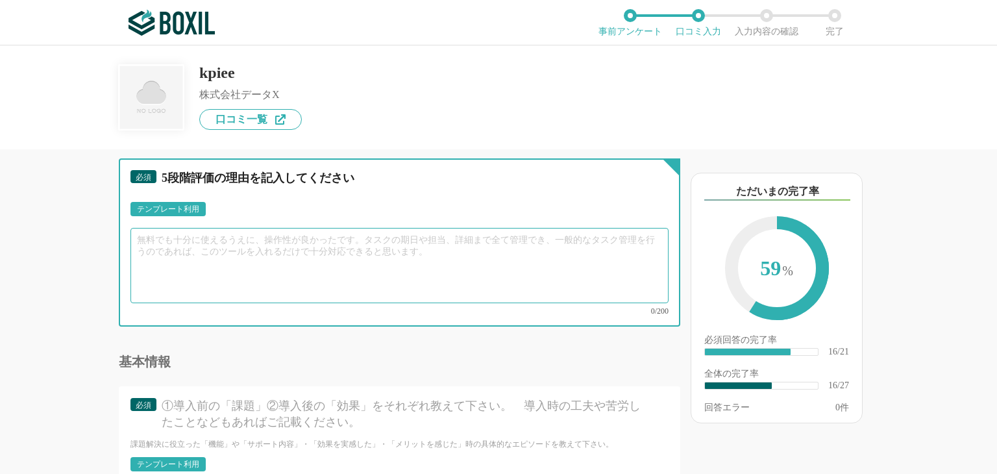
click at [260, 246] on textarea at bounding box center [399, 265] width 538 height 75
paste textarea "kpieeの導入とサポート体制によりこれまで手作業でやっていたレポート作成の工数ゼロ化を実現することができました。 数値を自動で集計でき、また簡単に可視化でき…"
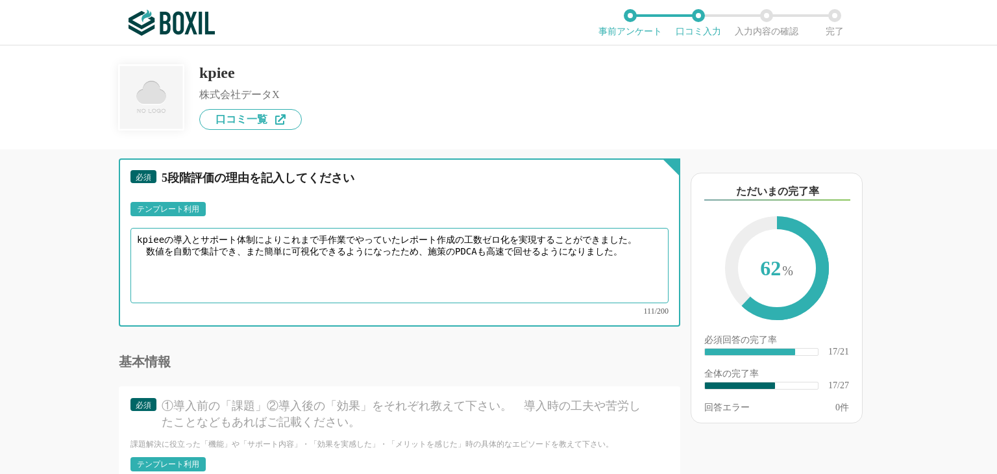
click at [148, 235] on textarea "kpieeの導入とサポート体制によりこれまで手作業でやっていたレポート作成の工数ゼロ化を実現することができました。 数値を自動で集計でき、また簡単に可視化でき…" at bounding box center [399, 265] width 538 height 75
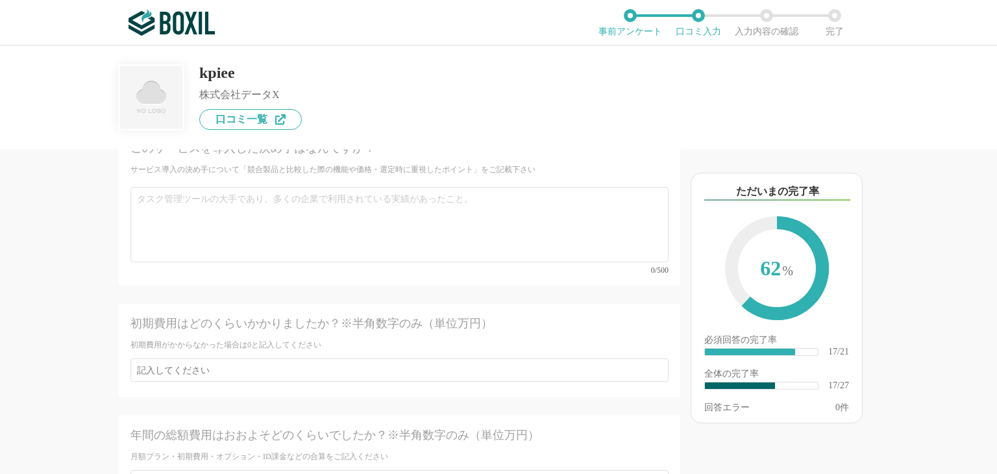
scroll to position [3137, 0]
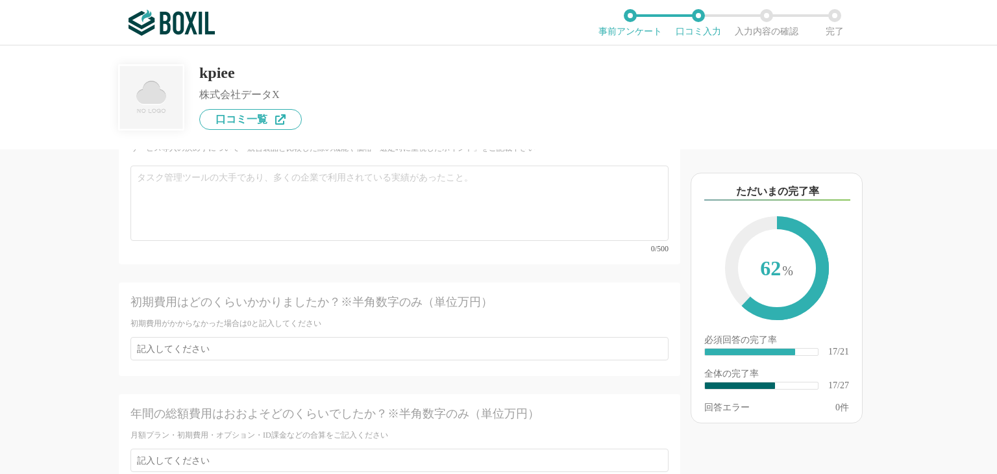
type textarea "kpieeの導入とサポート体制によりこれまで手作業でやっていたレポート作成の工数ゼロ化を実現することができました。 数値を自動で集計でき、また簡単に可視化でき…"
click at [660, 313] on div "初期費用はどのくらいかかりましたか？※半角数字のみ（単位万円） 初期費用がかからなかった場合は0と記入してください" at bounding box center [399, 328] width 561 height 93
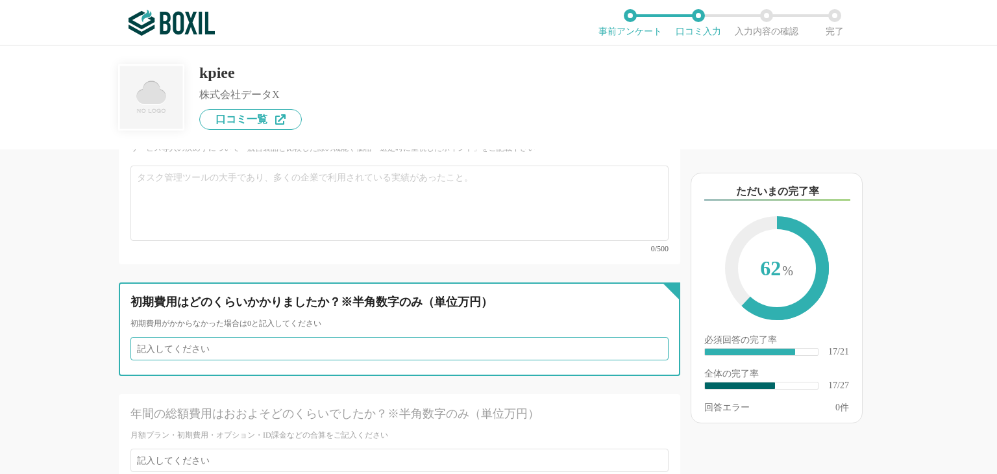
click at [644, 337] on input "number" at bounding box center [399, 348] width 538 height 23
click at [654, 337] on input "number" at bounding box center [399, 348] width 538 height 23
click at [641, 337] on input "number" at bounding box center [399, 348] width 538 height 23
click at [648, 337] on input "1" at bounding box center [399, 348] width 538 height 23
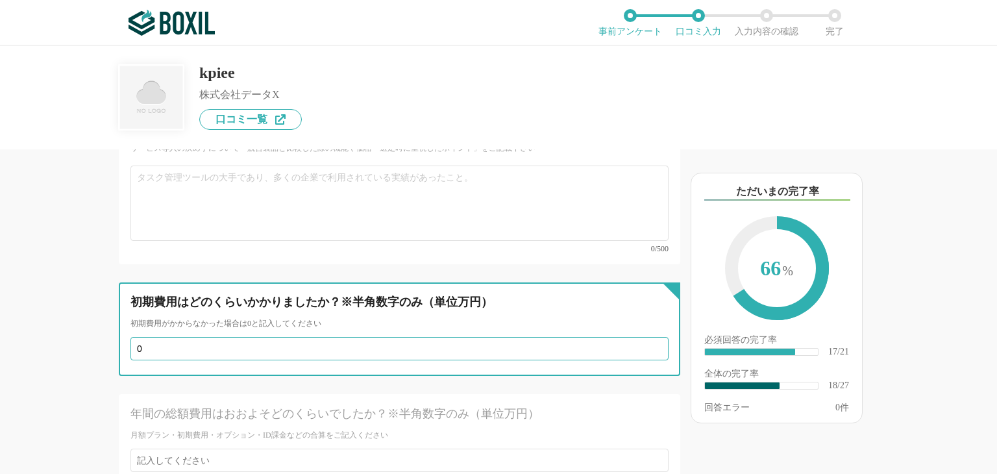
type input "0"
click at [646, 337] on input "0" at bounding box center [399, 348] width 538 height 23
click at [602, 337] on input "0" at bounding box center [399, 348] width 538 height 23
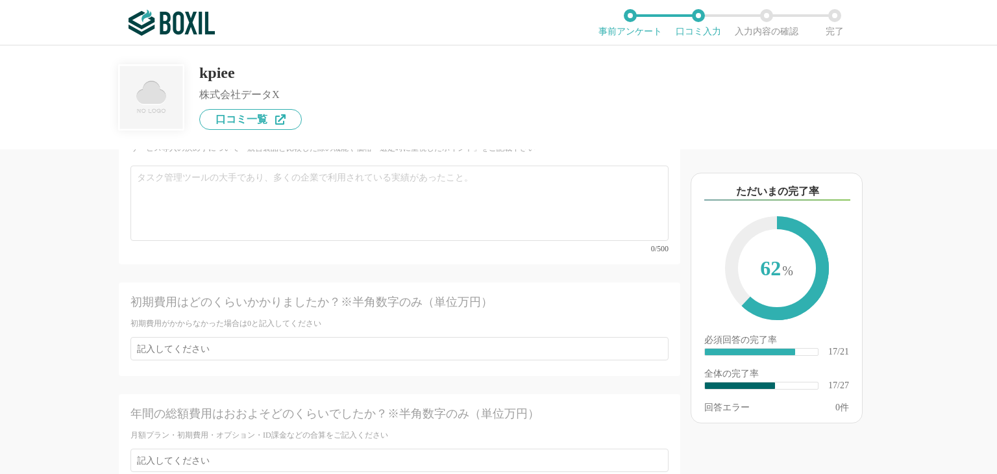
click at [576, 236] on div "基本情報 必須 ①導入前の「課題」②導入後の「効果」をそれぞれ教えて下さい。　導入時の工夫や苦労したことなどもあればご記載ください。 課題解決に役立った「機能…" at bounding box center [399, 81] width 561 height 1183
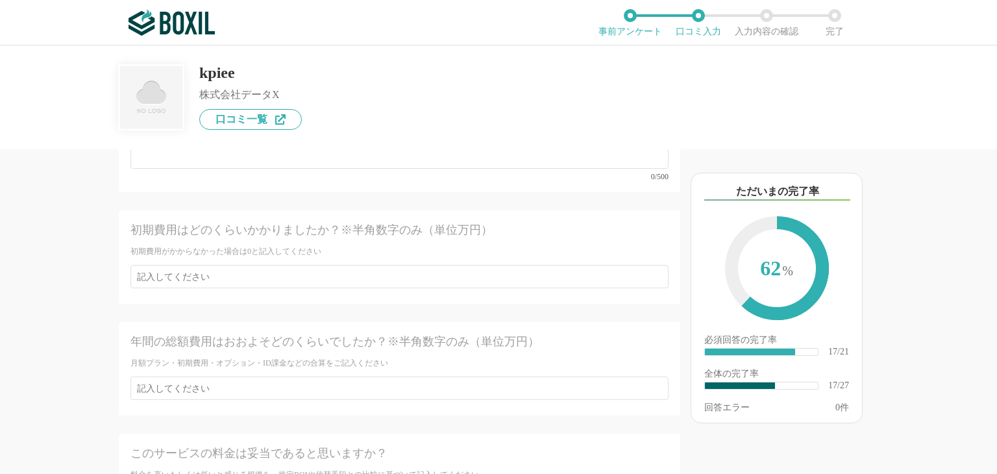
scroll to position [3245, 0]
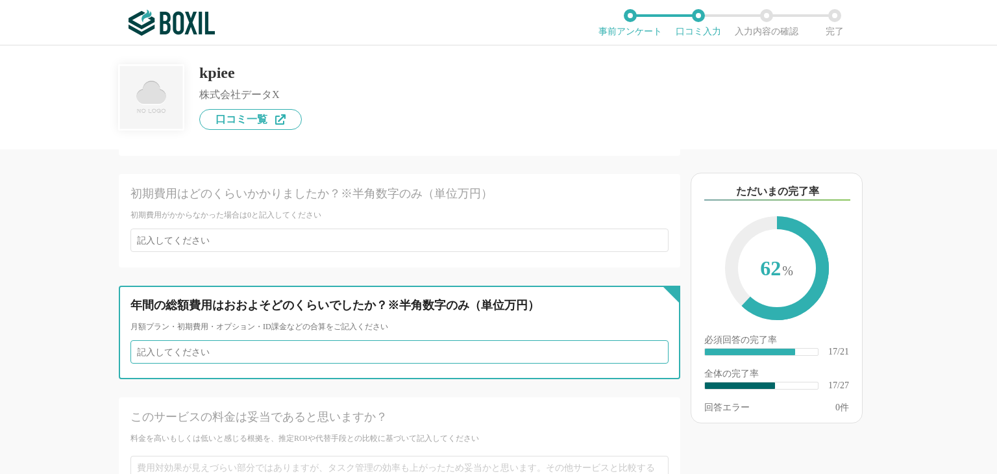
click at [410, 340] on input "number" at bounding box center [399, 351] width 538 height 23
type input "1"
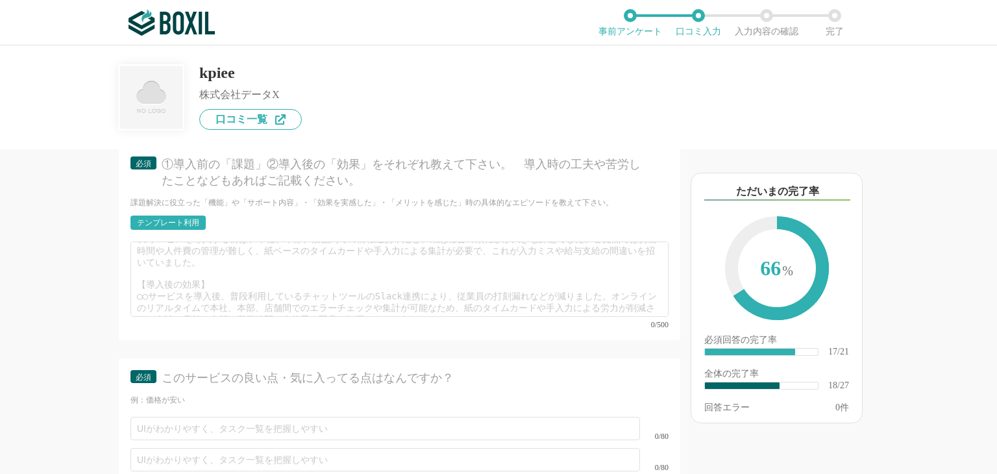
scroll to position [2488, 0]
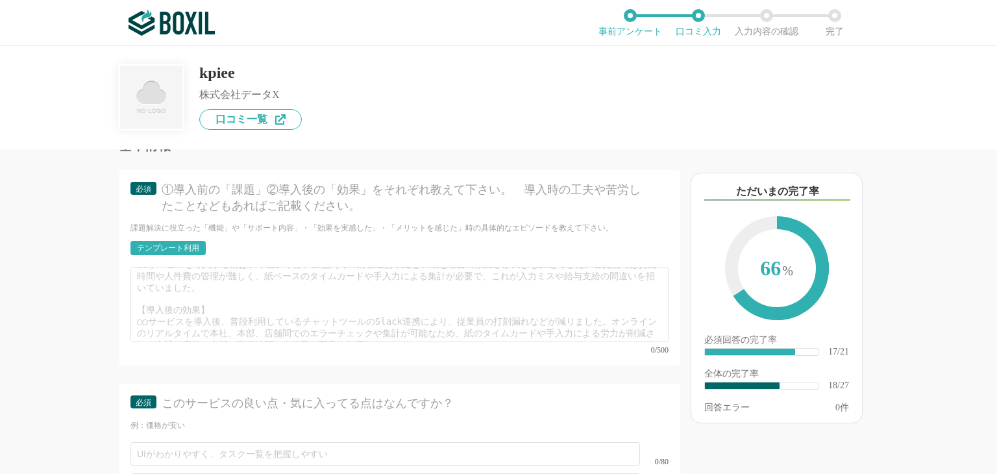
type input "241"
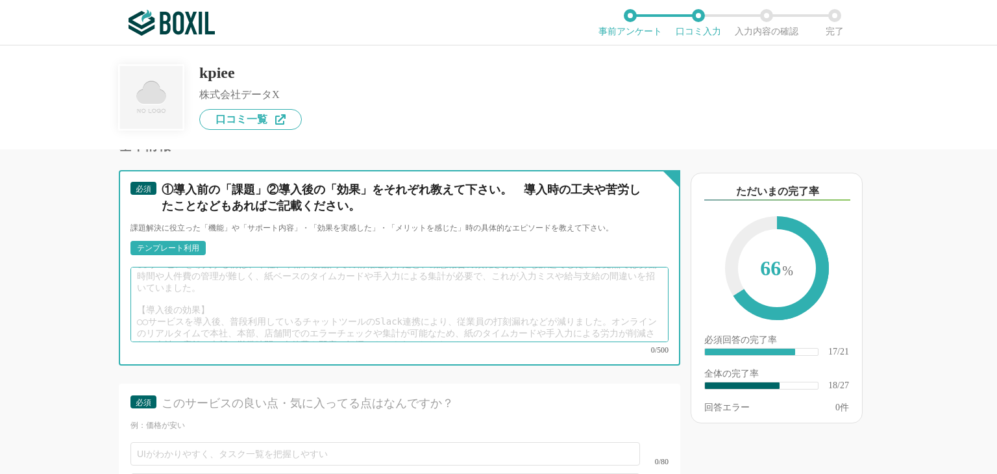
click at [358, 282] on textarea at bounding box center [399, 304] width 538 height 75
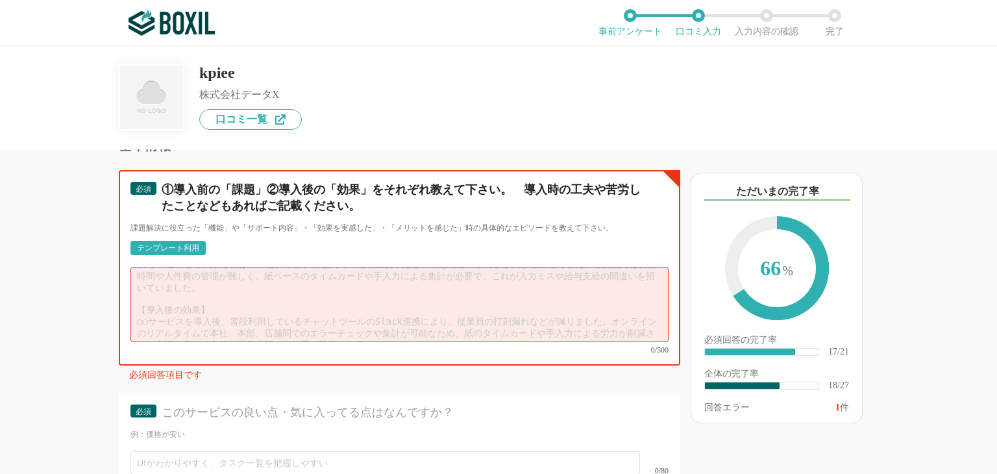
click at [223, 267] on textarea at bounding box center [399, 304] width 538 height 75
paste textarea "各商品や各カテゴリ毎の売上/原価/広告費などのデータ集計を毎週レポーティングする必要があり、 Excelで更新作業をしていたため、毎週膨大な工数がかかっていま…"
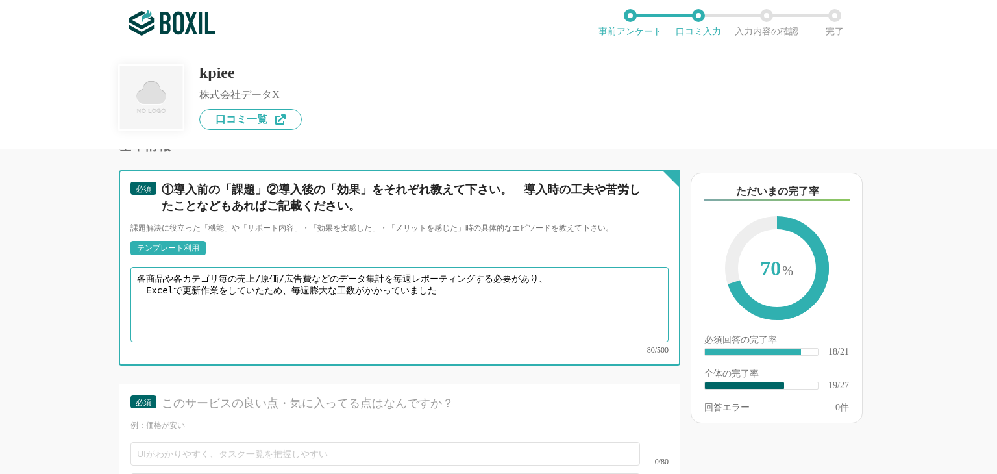
click at [145, 268] on textarea "各商品や各カテゴリ毎の売上/原価/広告費などのデータ集計を毎週レポーティングする必要があり、 Excelで更新作業をしていたため、毎週膨大な工数がかかっていま…" at bounding box center [399, 304] width 538 height 75
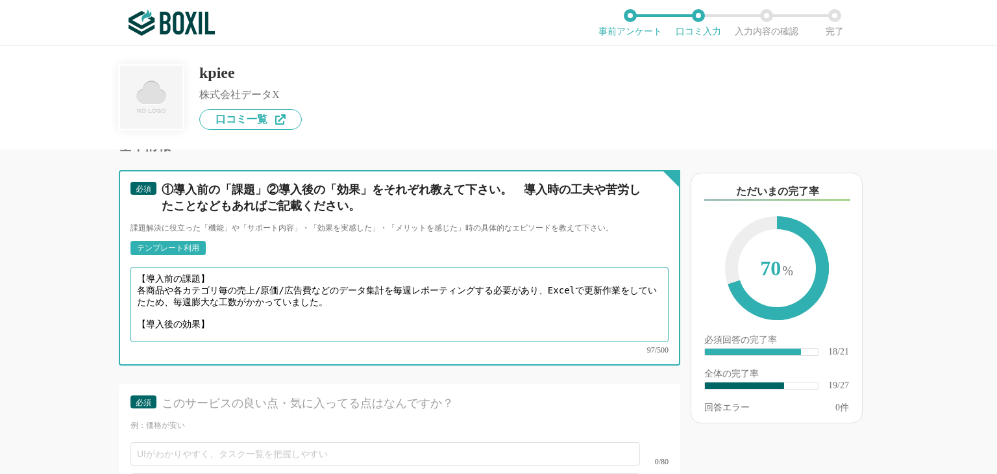
click at [264, 299] on textarea "【導入前の課題】 各商品や各カテゴリ毎の売上/原価/広告費などのデータ集計を毎週レポーティングする必要があり、Excelで更新作業をしていたため、毎週膨大な工…" at bounding box center [399, 304] width 538 height 75
paste textarea "kpieeの導入により、RPAを活用したデータの集計とBpaaSによるアウトソーシングができ 数値の集計から更新が全て自動化し、レポート作成の時間がゼロになり…"
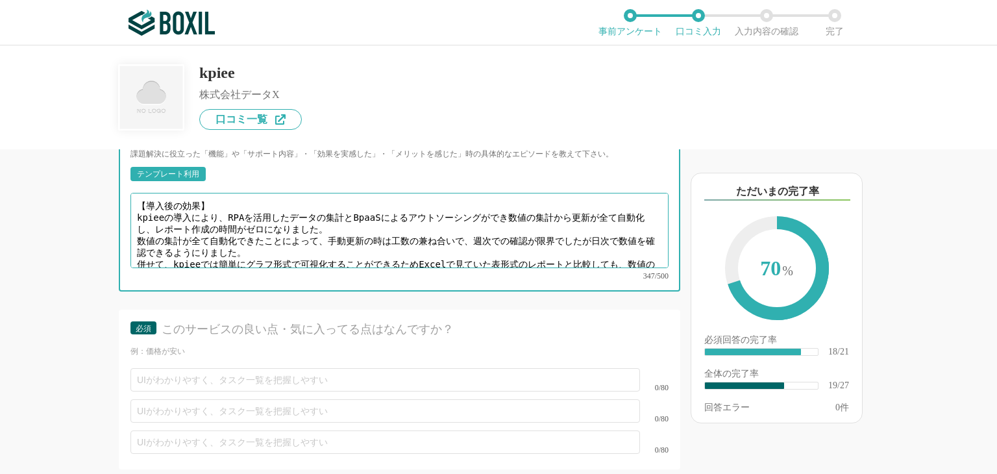
scroll to position [2596, 0]
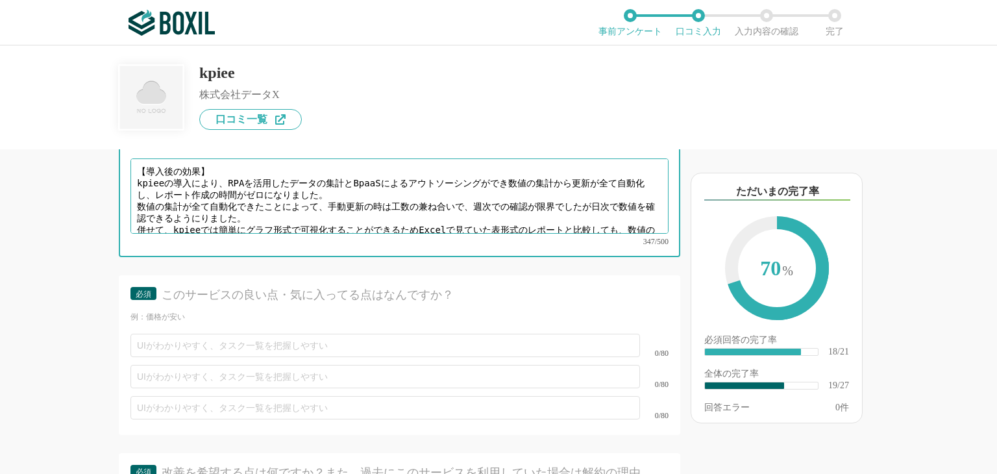
type textarea "【導入前の課題】 各商品や各カテゴリ毎の売上/原価/広告費などのデータ集計を毎週レポーティングする必要があり、Excelで更新作業をしていたため、毎週膨大な工…"
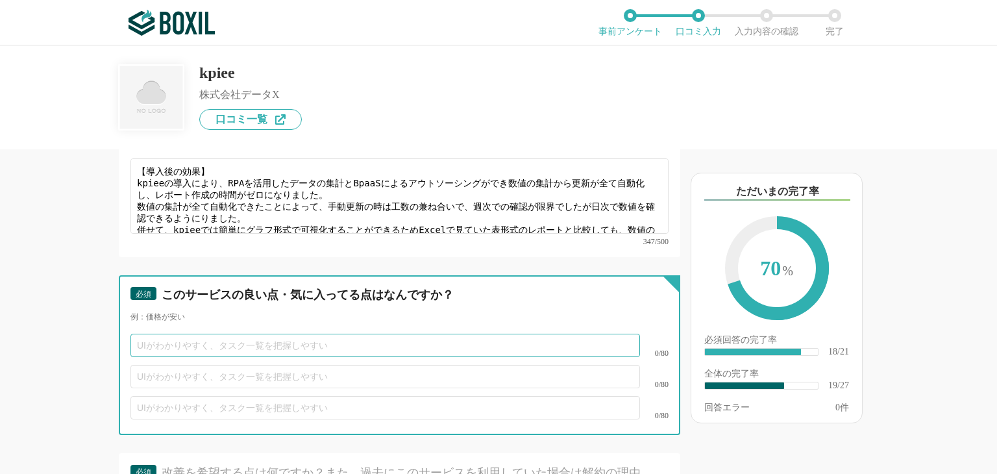
click at [203, 334] on input "text" at bounding box center [385, 345] width 510 height 23
paste input "大幅な工数削減ができること"
type input "大幅な工数削減ができること"
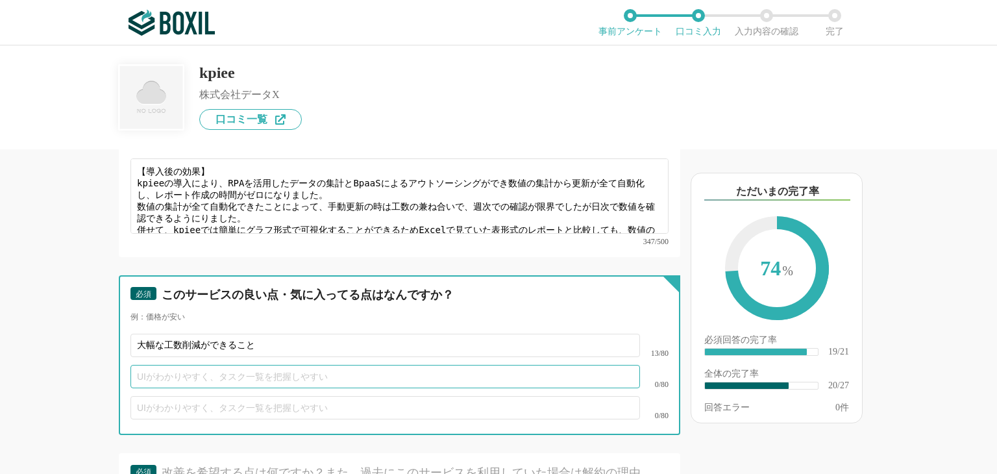
click at [203, 365] on input "text" at bounding box center [385, 376] width 510 height 23
paste input "数値を簡単に可視化することができること"
type input "数値を簡単に可視化することができること"
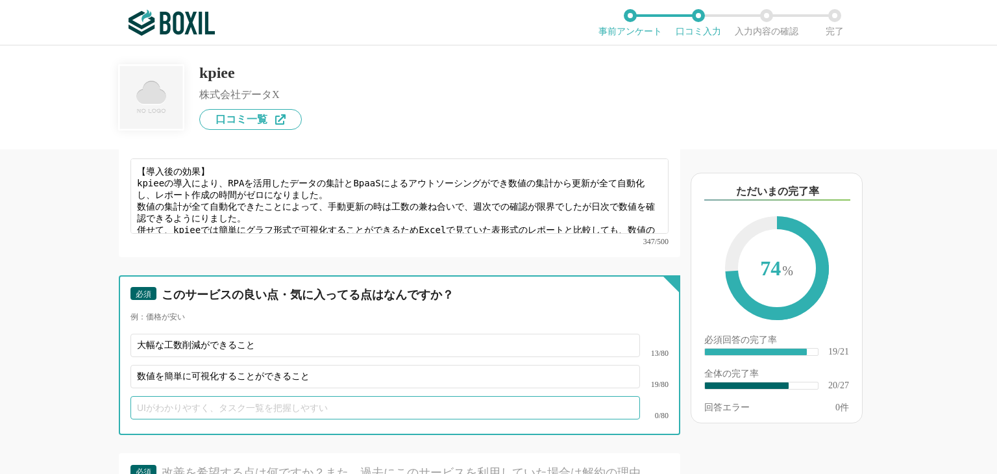
click at [314, 396] on input "text" at bounding box center [385, 407] width 510 height 23
paste input "サポート体制が充実している"
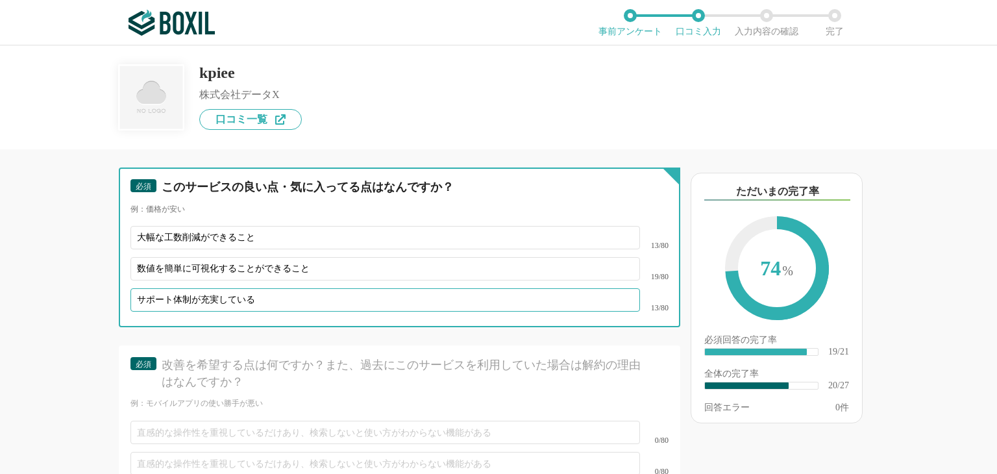
scroll to position [2812, 0]
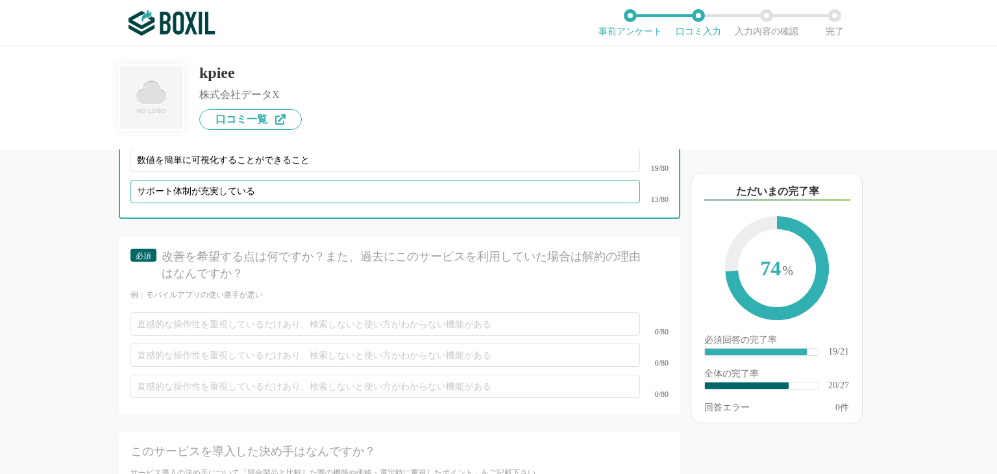
type input "サポート体制が充実している"
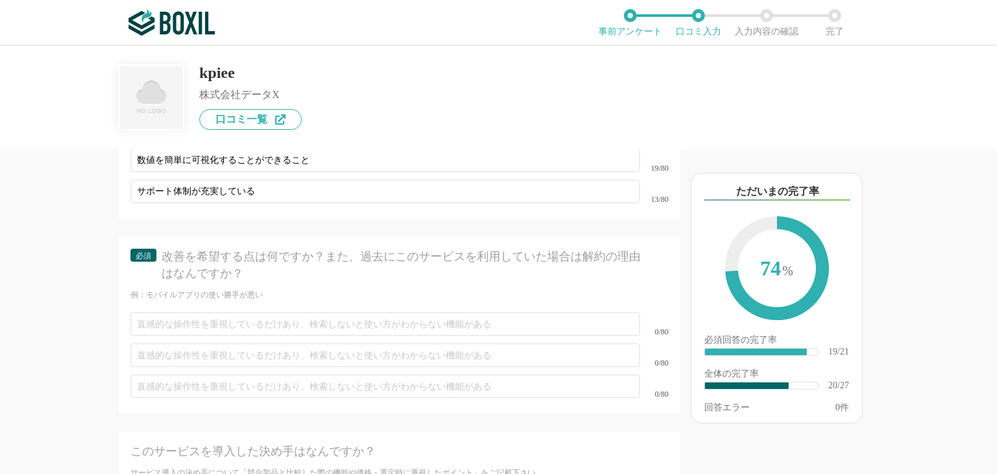
click at [208, 256] on div "必須 改善を希望する点は何ですか？また、過去にこのサービスを利用していた場合は解約の理由はなんですか？" at bounding box center [399, 269] width 538 height 40
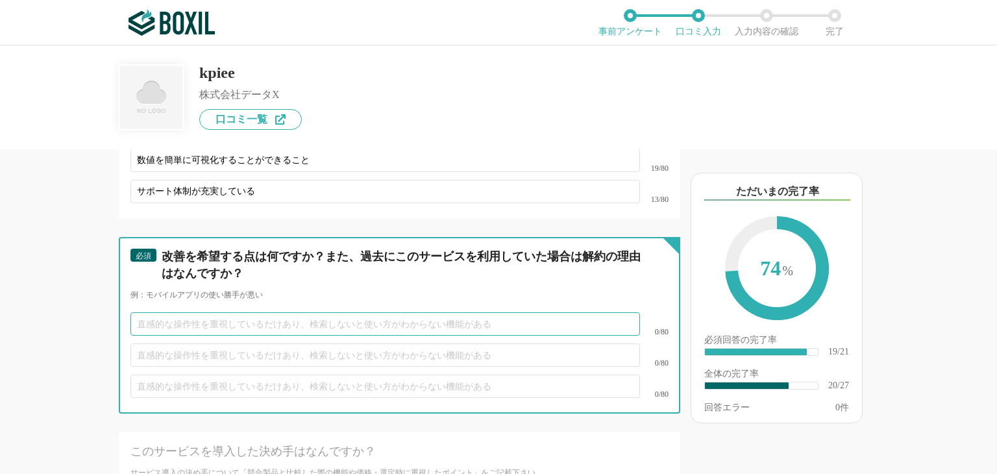
click at [332, 312] on input "text" at bounding box center [385, 323] width 510 height 23
paste input "特にないですが、強いて言うなら各システムとの連携が自分たちでできないため、都度CSの方にお願いする必要があることです。"
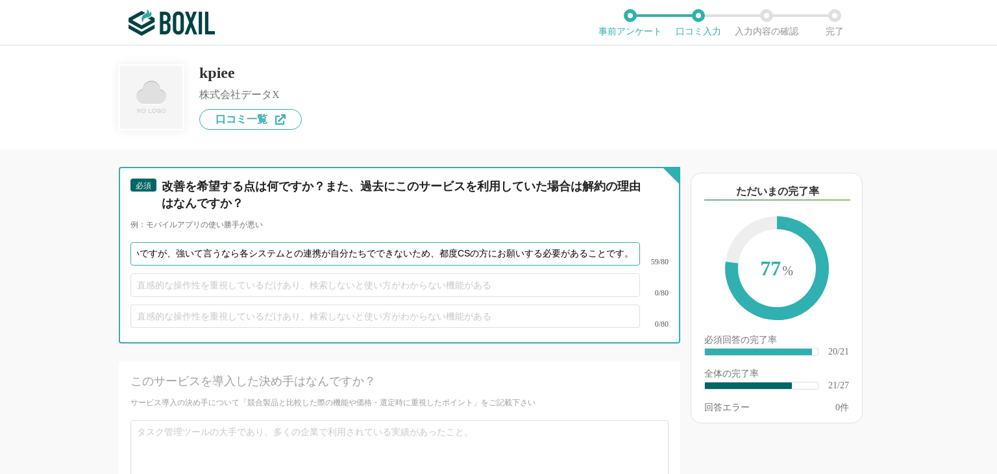
scroll to position [2921, 0]
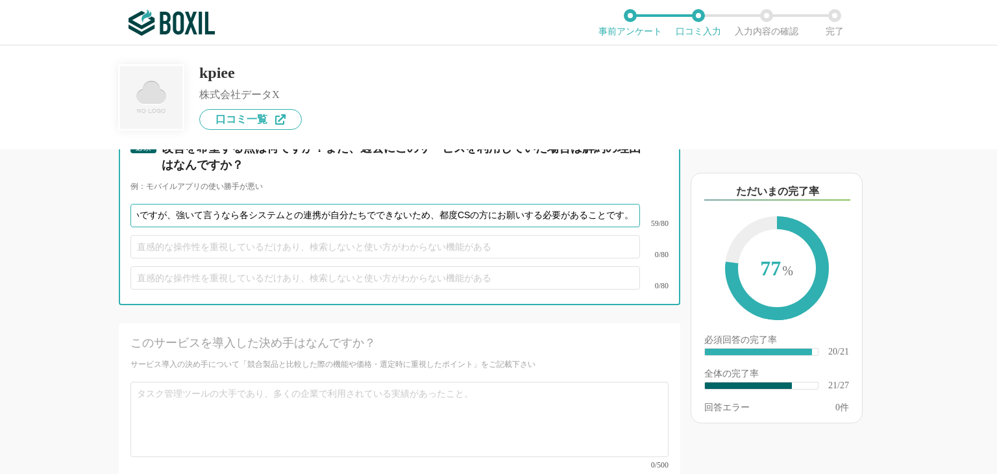
type input "特にないですが、強いて言うなら各システムとの連携が自分たちでできないため、都度CSの方にお願いする必要があることです。"
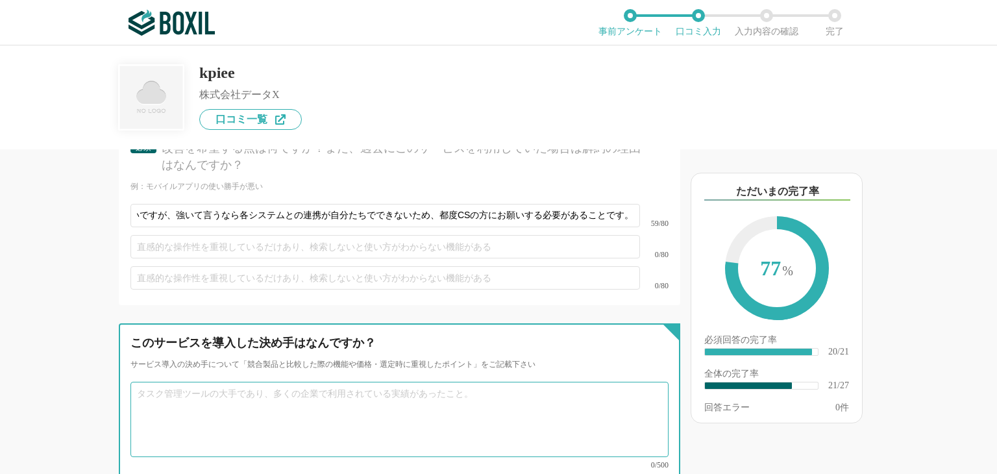
scroll to position [0, 0]
click at [335, 382] on textarea at bounding box center [399, 419] width 538 height 75
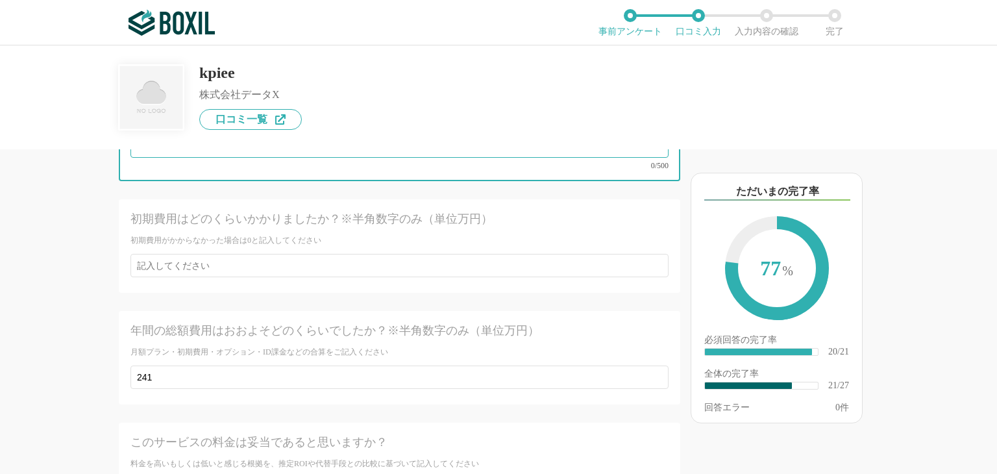
scroll to position [3245, 0]
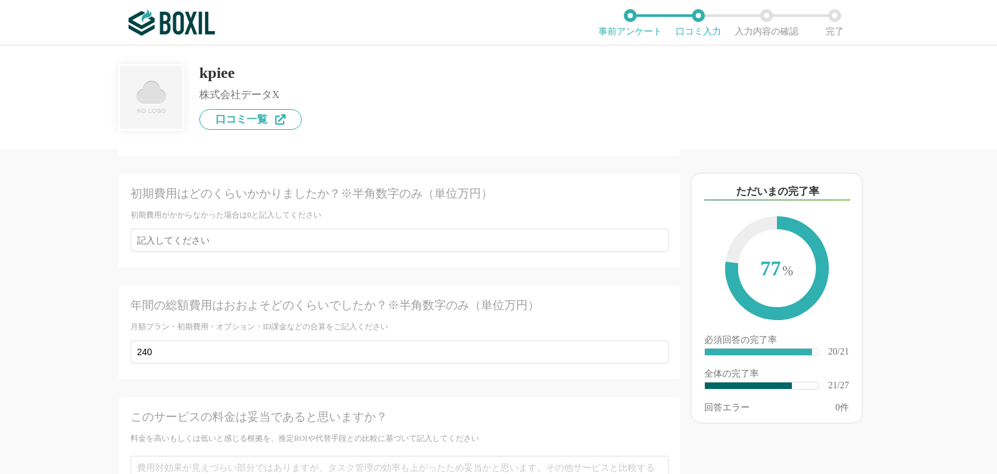
click at [62, 354] on div "他のサービス・ツールと連携していますか？ ※複数選択可 例：Slack、Salesforce 選択したサービス 未選択 必須 導入時に所属していた部署を選択し…" at bounding box center [355, 311] width 649 height 325
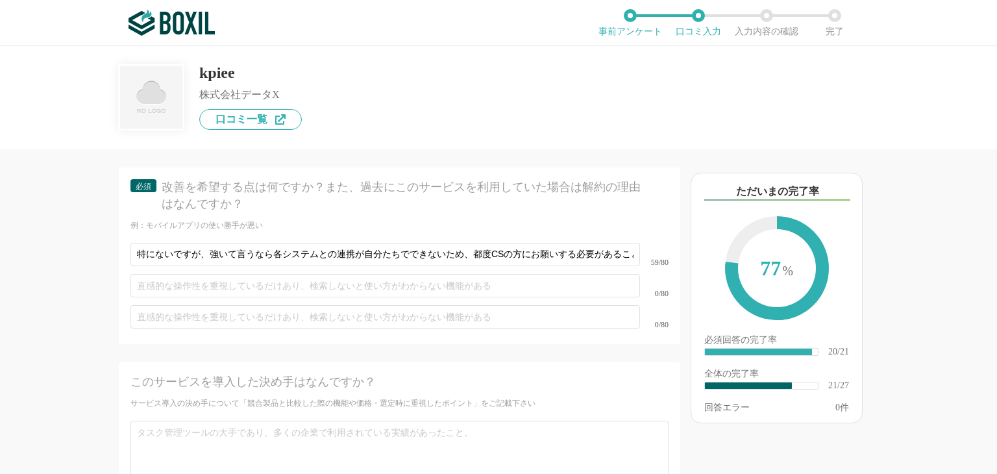
scroll to position [2921, 0]
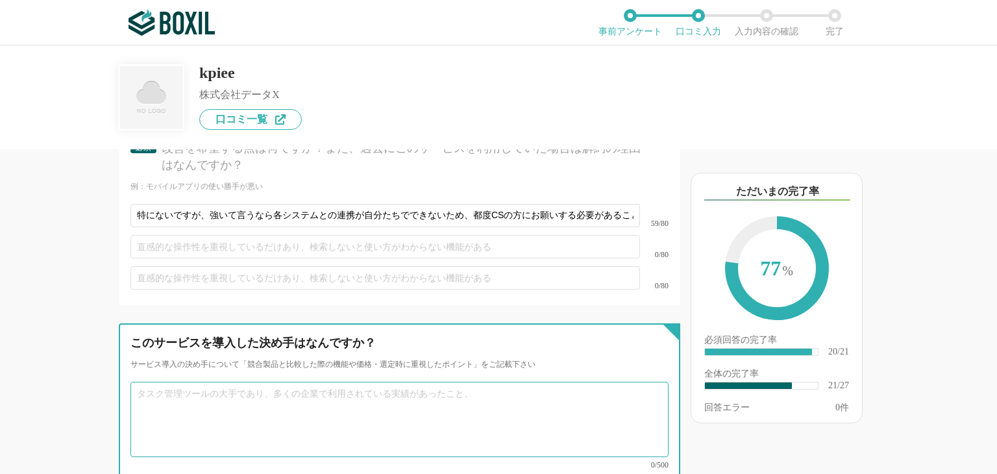
click at [193, 382] on textarea at bounding box center [399, 419] width 538 height 75
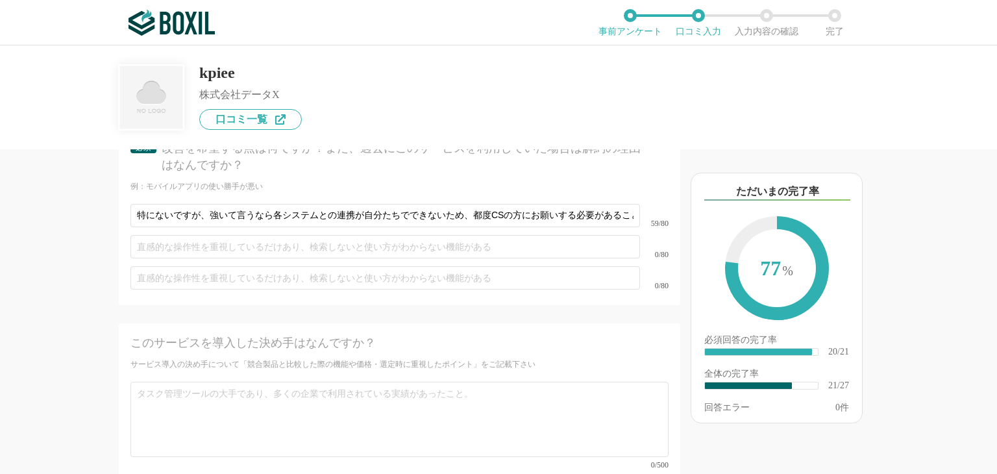
click at [121, 330] on div "このサービスを導入した決め手はなんですか？ サービス導入の決め手について「競合製品と比較した際の機能や価格・選定時に重視したポイント」をご記載下さい 0/500" at bounding box center [399, 401] width 561 height 157
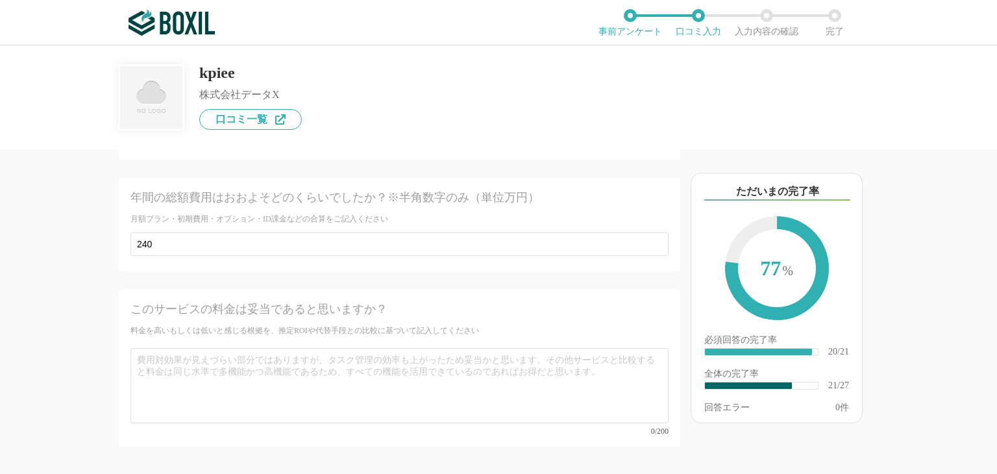
scroll to position [3245, 0]
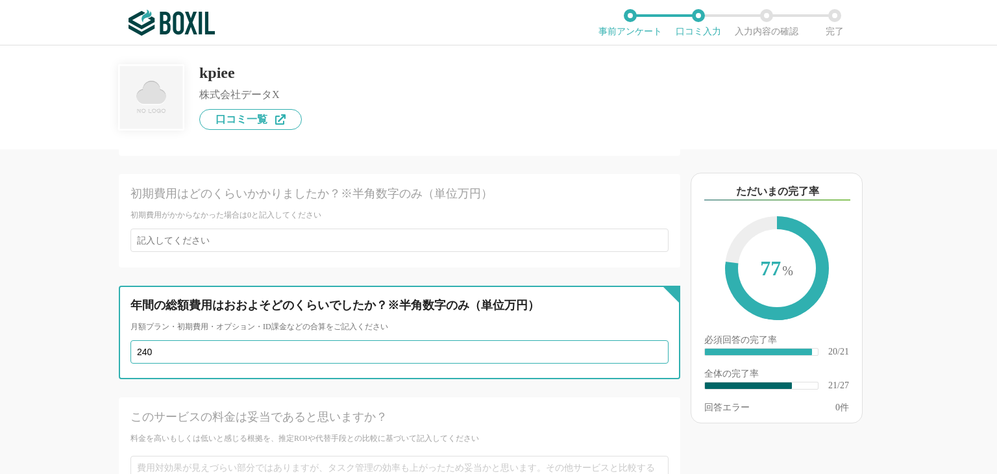
click at [167, 340] on input "240" at bounding box center [399, 351] width 538 height 23
click at [166, 340] on input "240" at bounding box center [399, 351] width 538 height 23
type input "2"
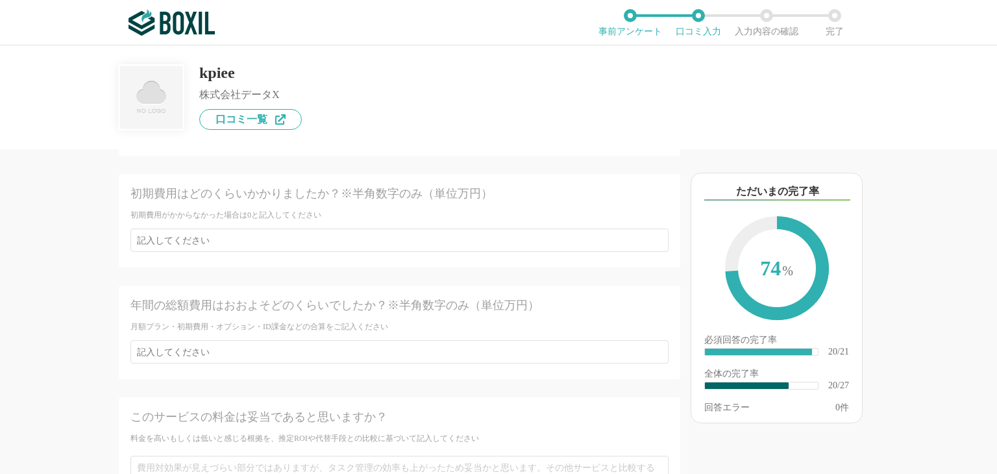
click at [40, 293] on div "他のサービス・ツールと連携していますか？ ※複数選択可 例：Slack、Salesforce 選択したサービス 未選択 必須 導入時に所属していた部署を選択し…" at bounding box center [355, 311] width 649 height 325
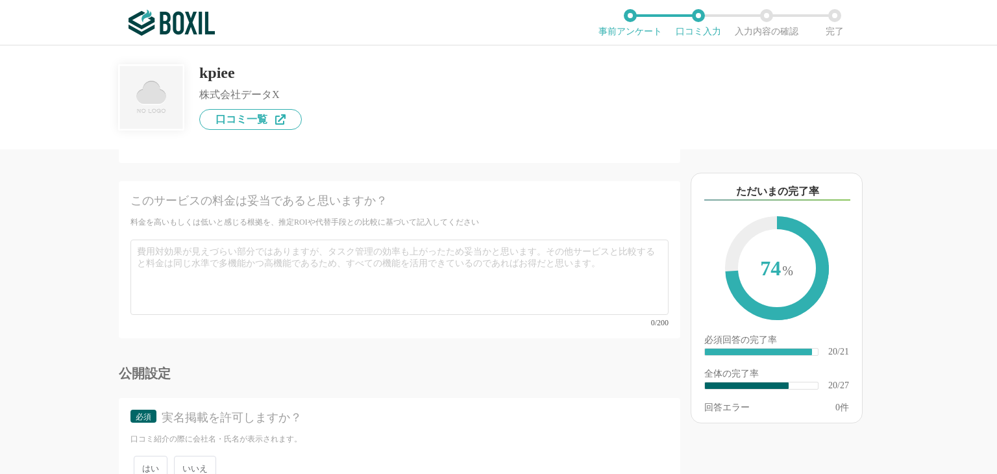
scroll to position [3500, 0]
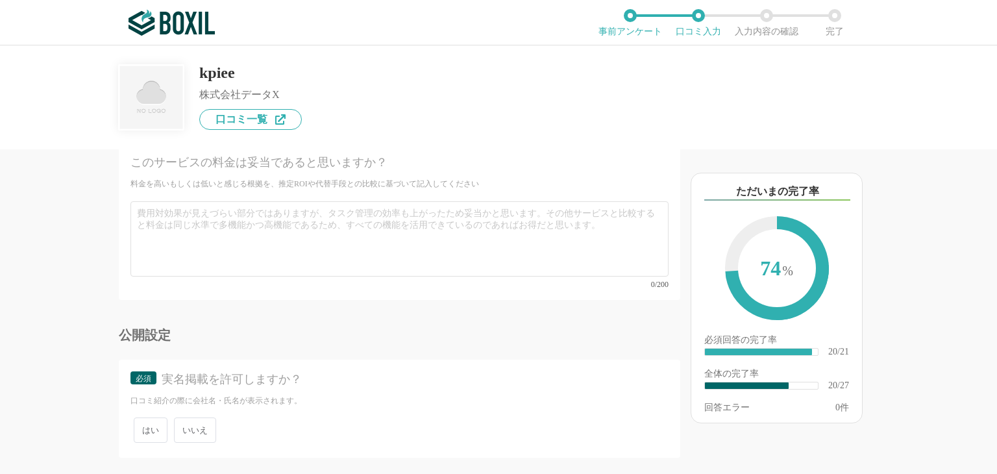
click at [195, 417] on span "いいえ" at bounding box center [195, 429] width 42 height 25
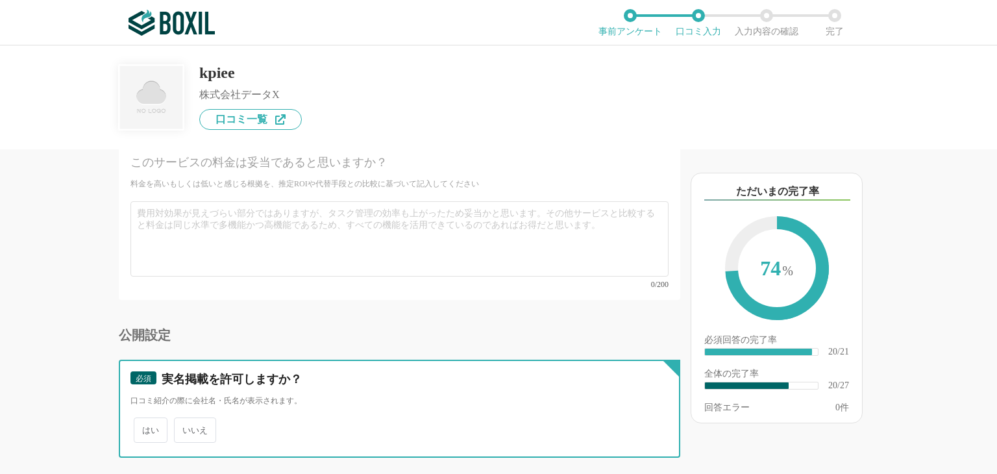
click at [186, 419] on input "いいえ" at bounding box center [181, 423] width 8 height 8
radio input "true"
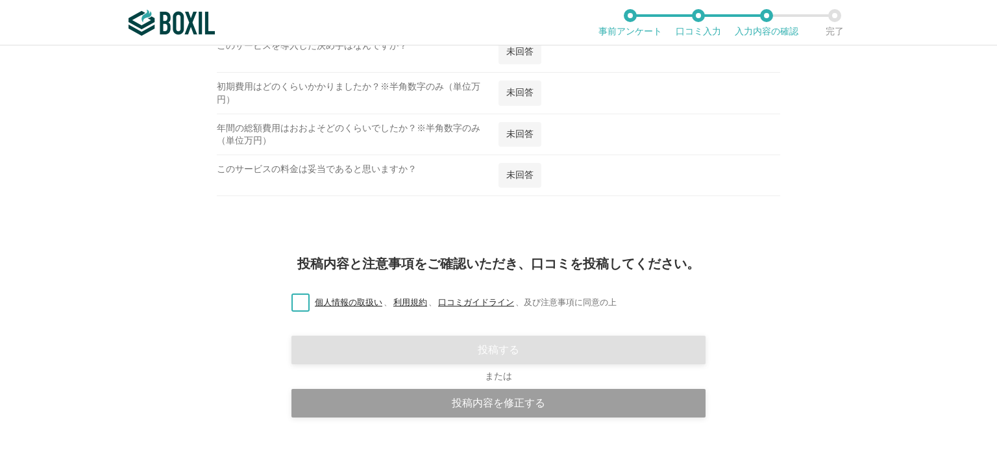
scroll to position [1653, 0]
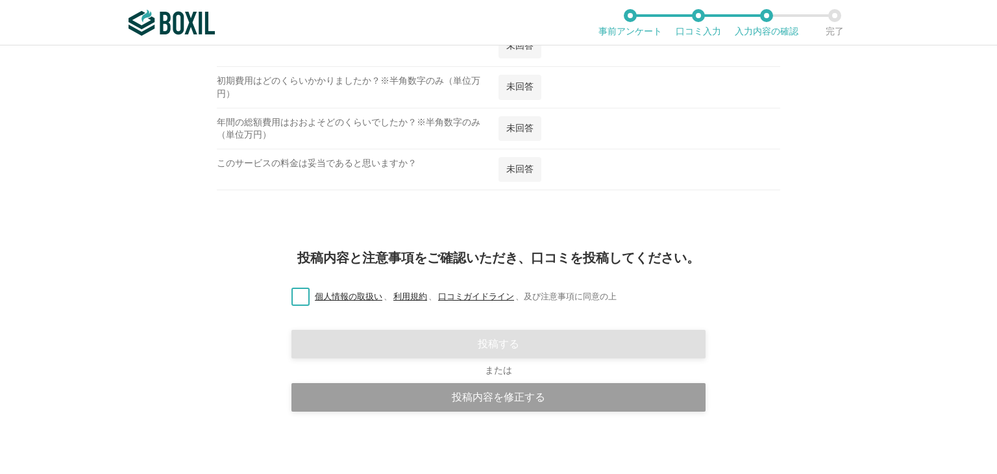
click at [298, 294] on label "個人情報の取扱い 、 利用規約 、 口コミガイドライン 、 及び注意事項に同意の上" at bounding box center [449, 297] width 336 height 14
click at [0, 0] on input "個人情報の取扱い 、 利用規約 、 口コミガイドライン 、 及び注意事項に同意の上" at bounding box center [0, 0] width 0 height 0
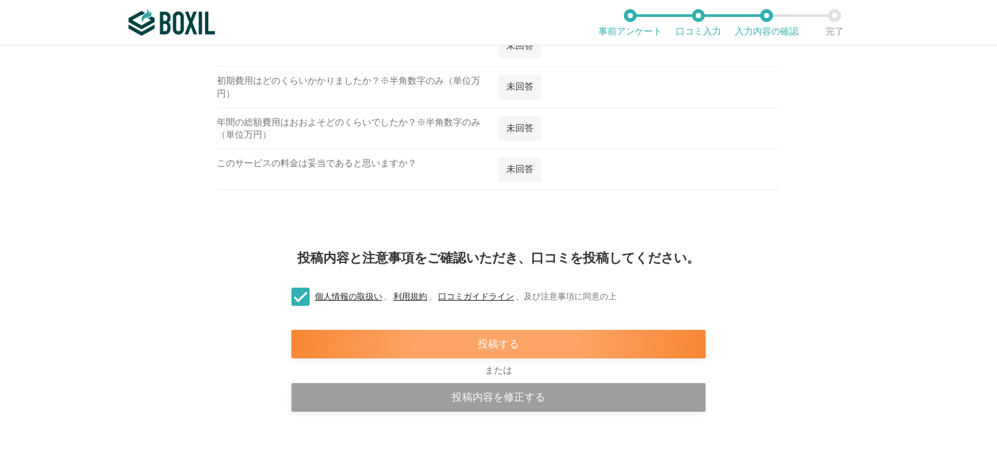
click at [389, 334] on div "投稿する" at bounding box center [498, 344] width 414 height 29
